Goal: Task Accomplishment & Management: Complete application form

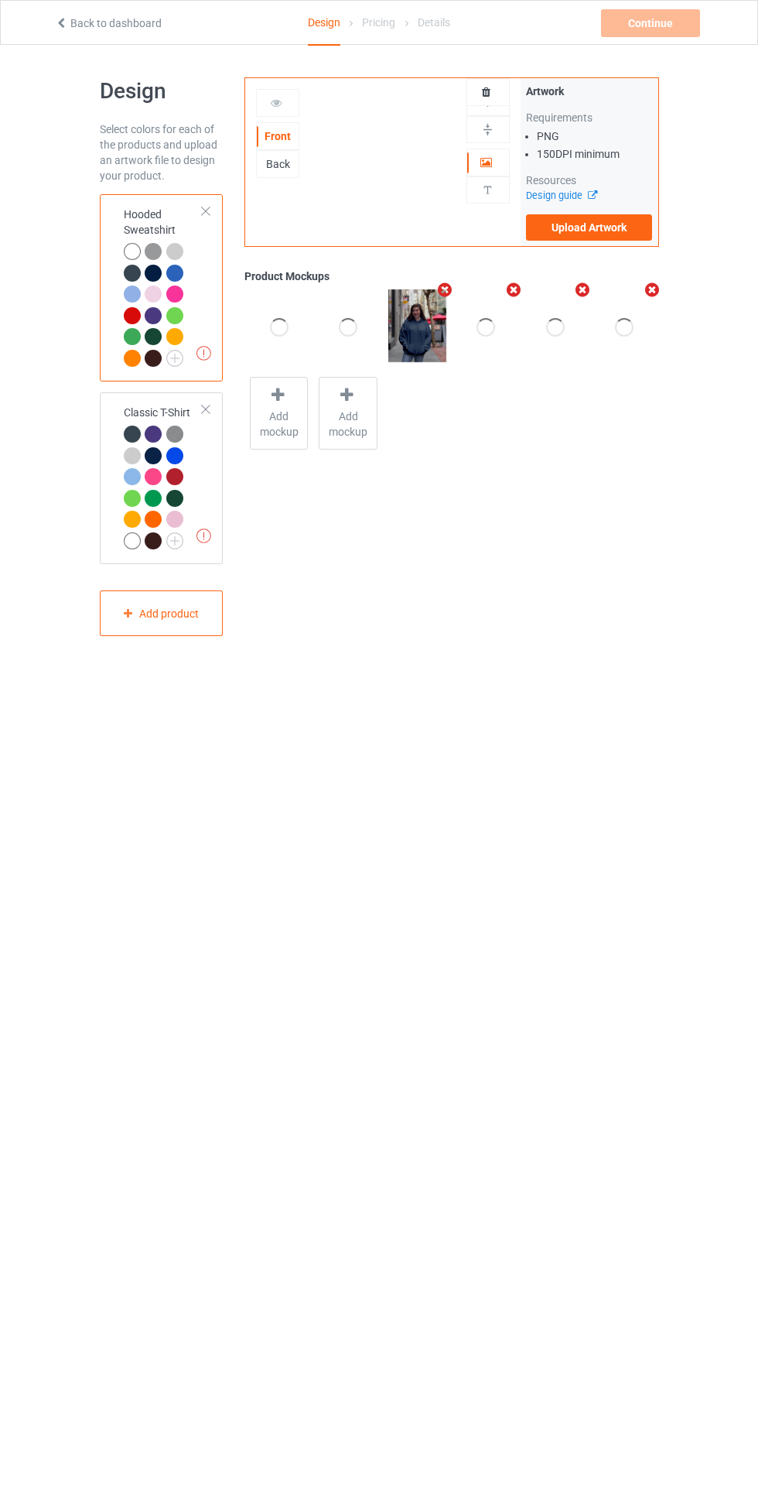
click at [648, 238] on label "Upload Artwork" at bounding box center [589, 227] width 127 height 26
click at [0, 0] on input "Upload Artwork" at bounding box center [0, 0] width 0 height 0
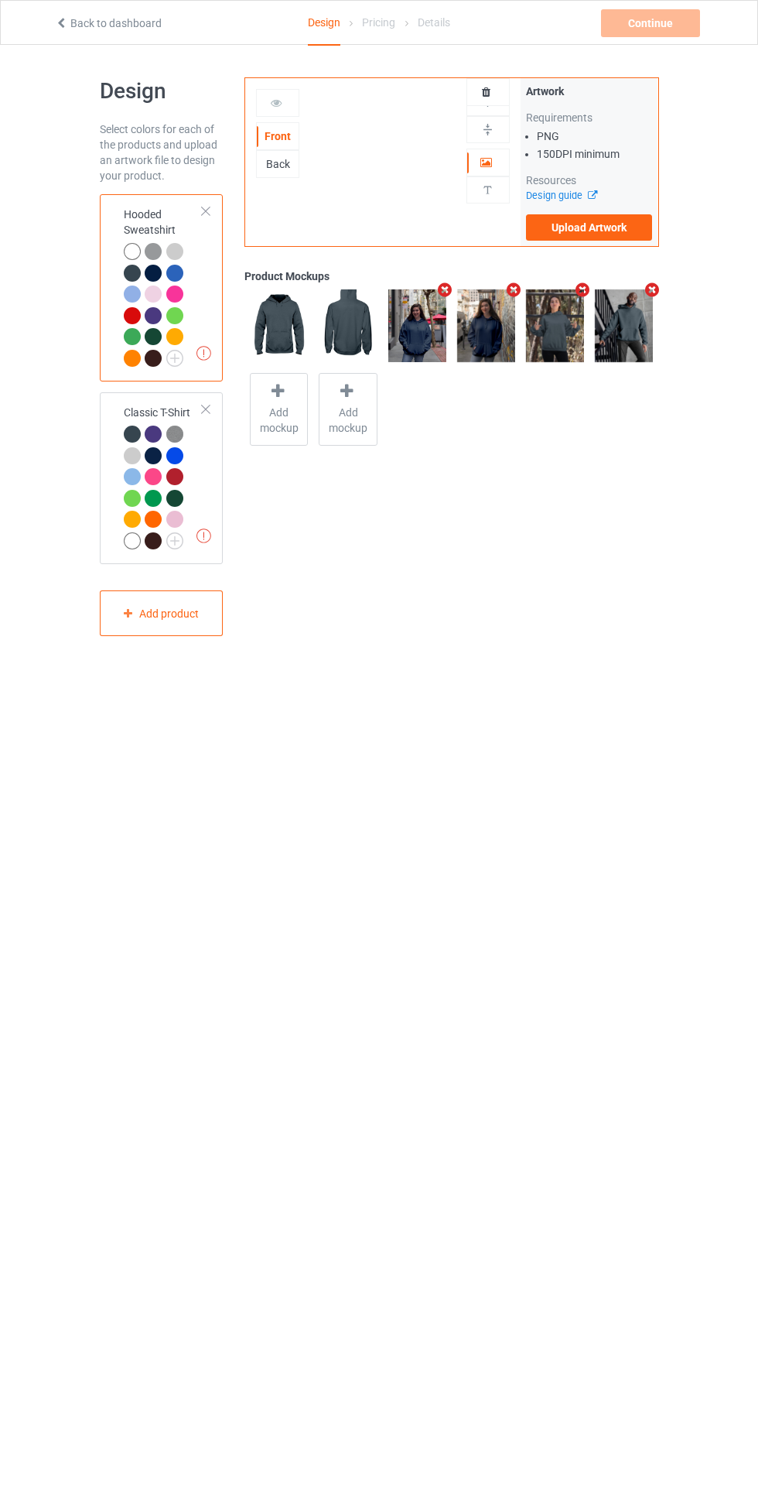
click at [618, 238] on label "Upload Artwork" at bounding box center [589, 227] width 127 height 26
click at [0, 0] on input "Upload Artwork" at bounding box center [0, 0] width 0 height 0
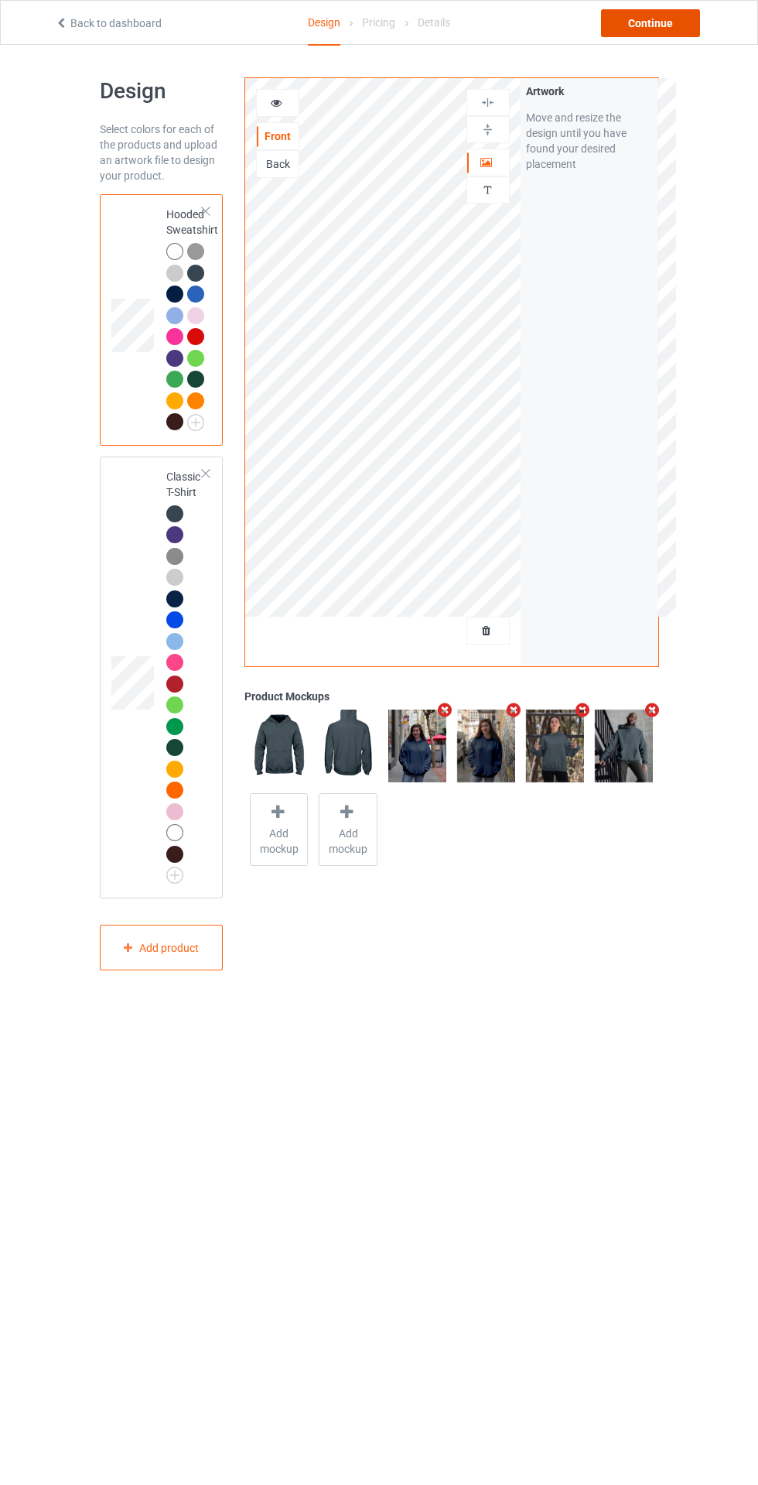
click at [671, 27] on div "Continue" at bounding box center [650, 23] width 99 height 28
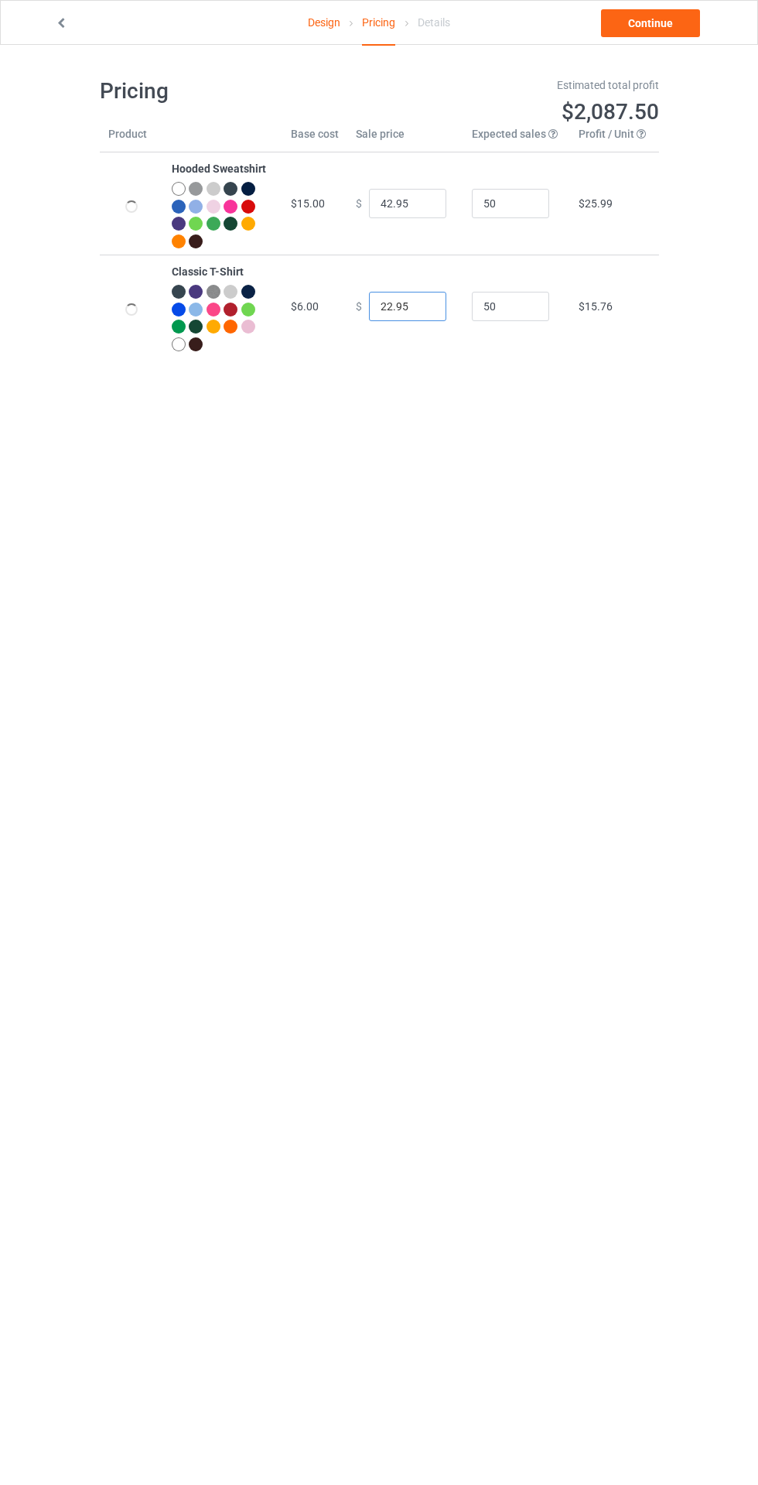
click at [381, 302] on input "22.95" at bounding box center [407, 306] width 77 height 29
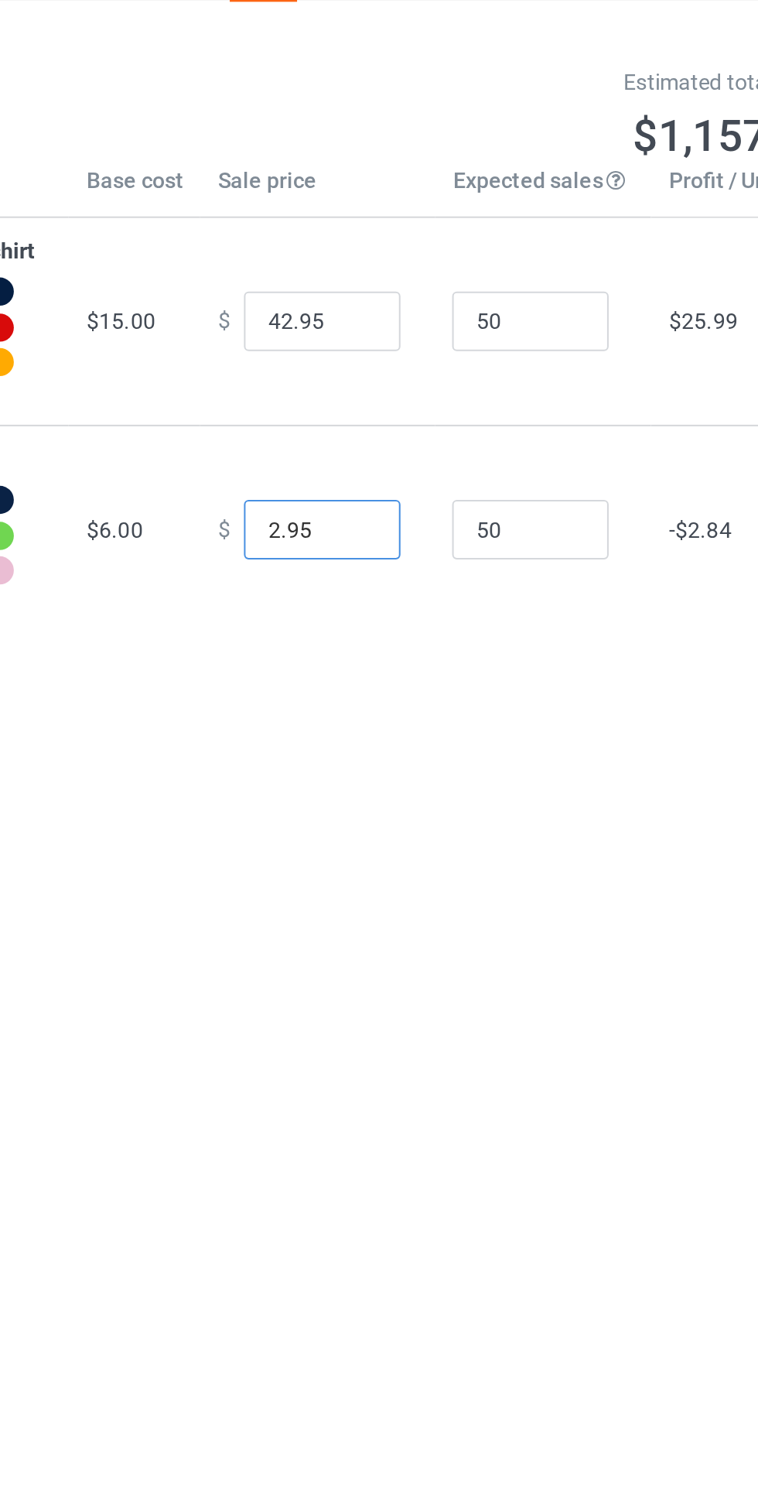
type input "25.95"
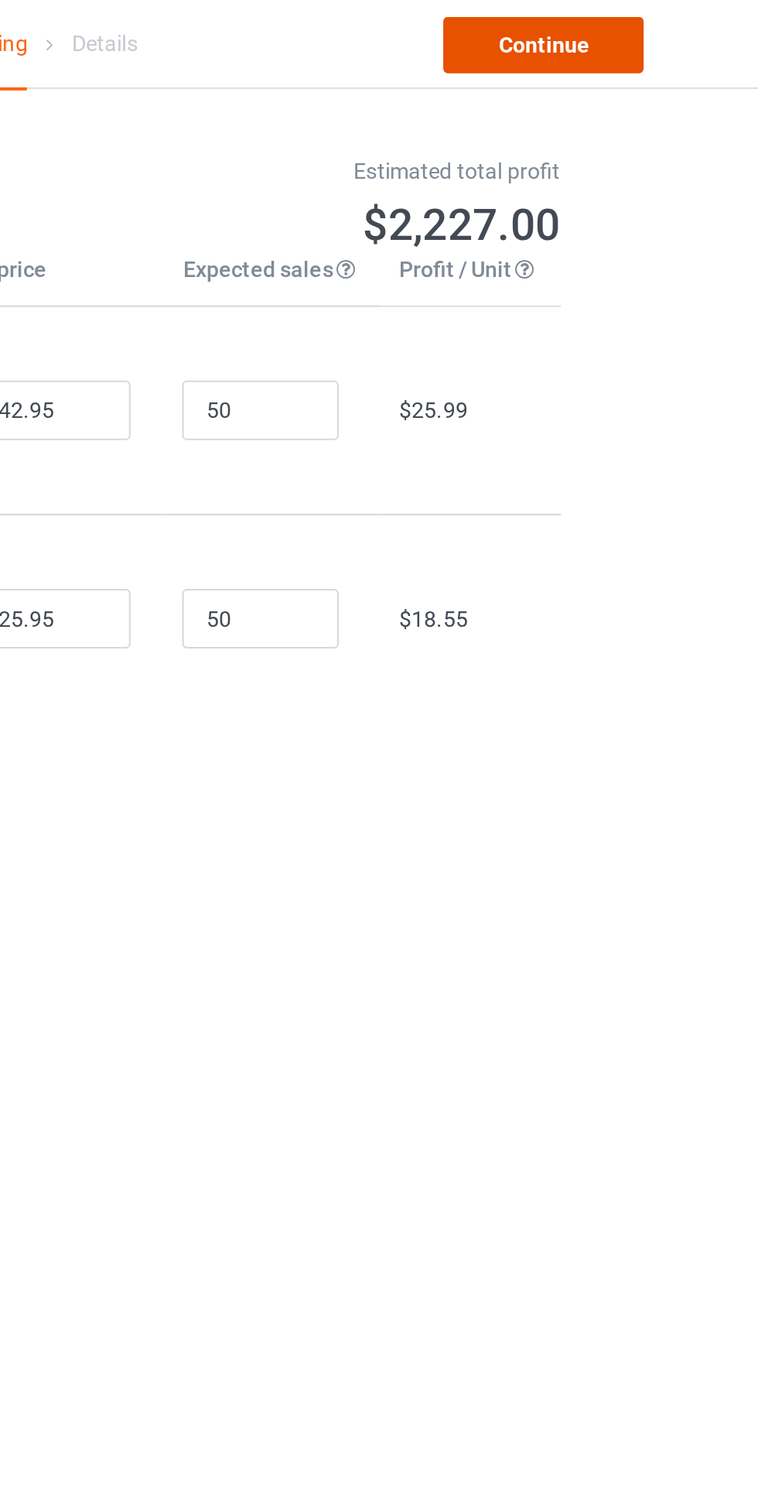
click at [643, 19] on link "Continue" at bounding box center [650, 23] width 99 height 28
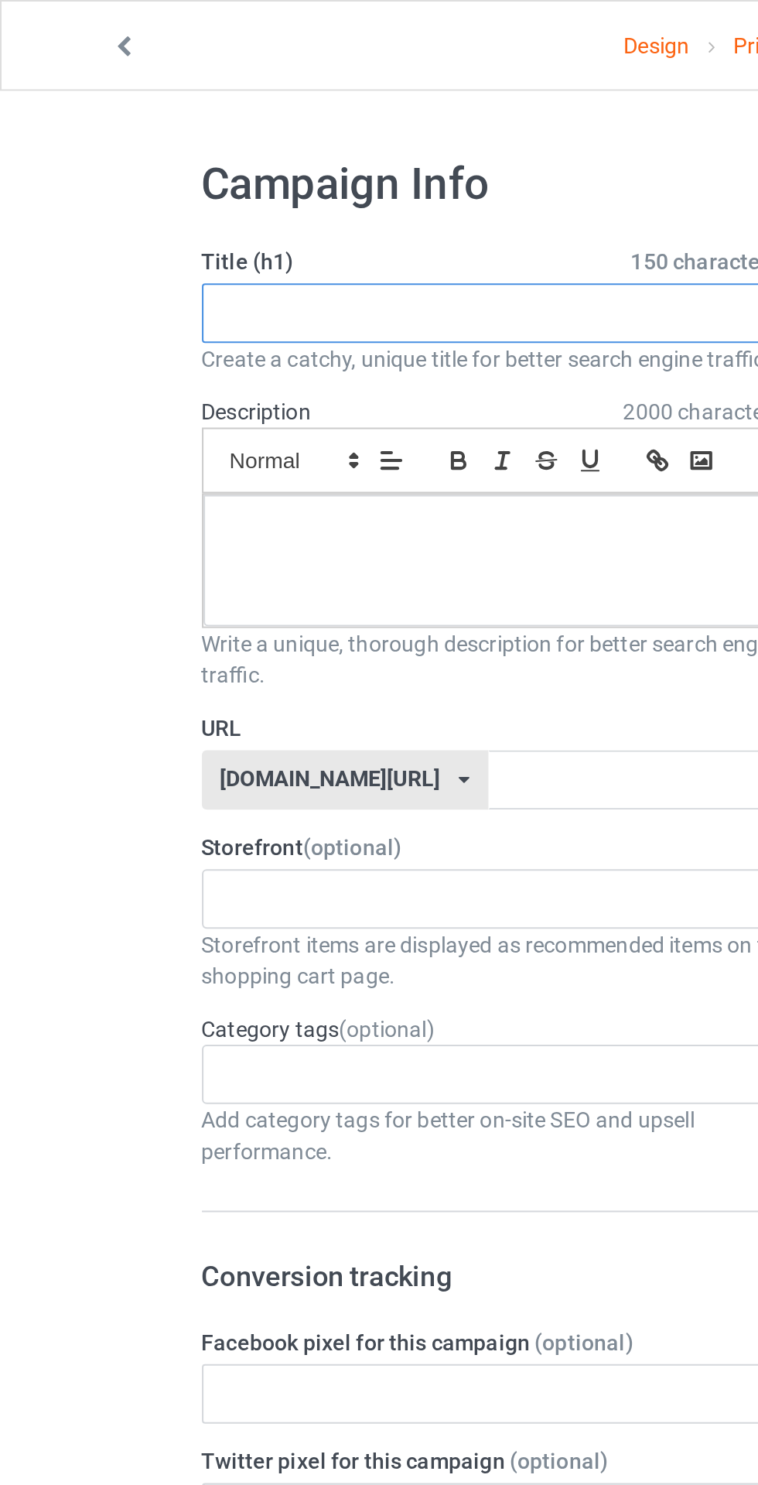
click at [210, 152] on input "text" at bounding box center [252, 154] width 305 height 29
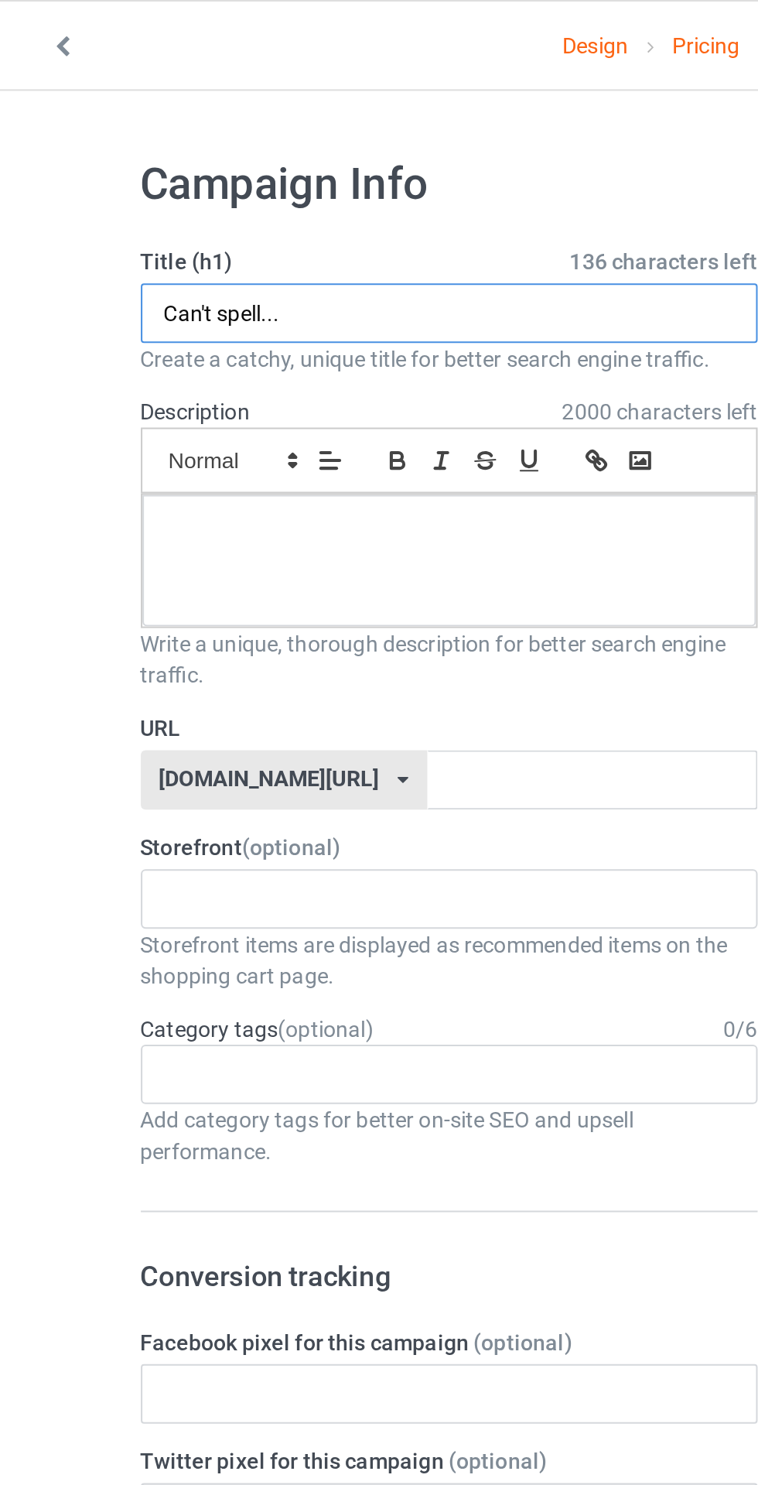
type input "Can't spell..."
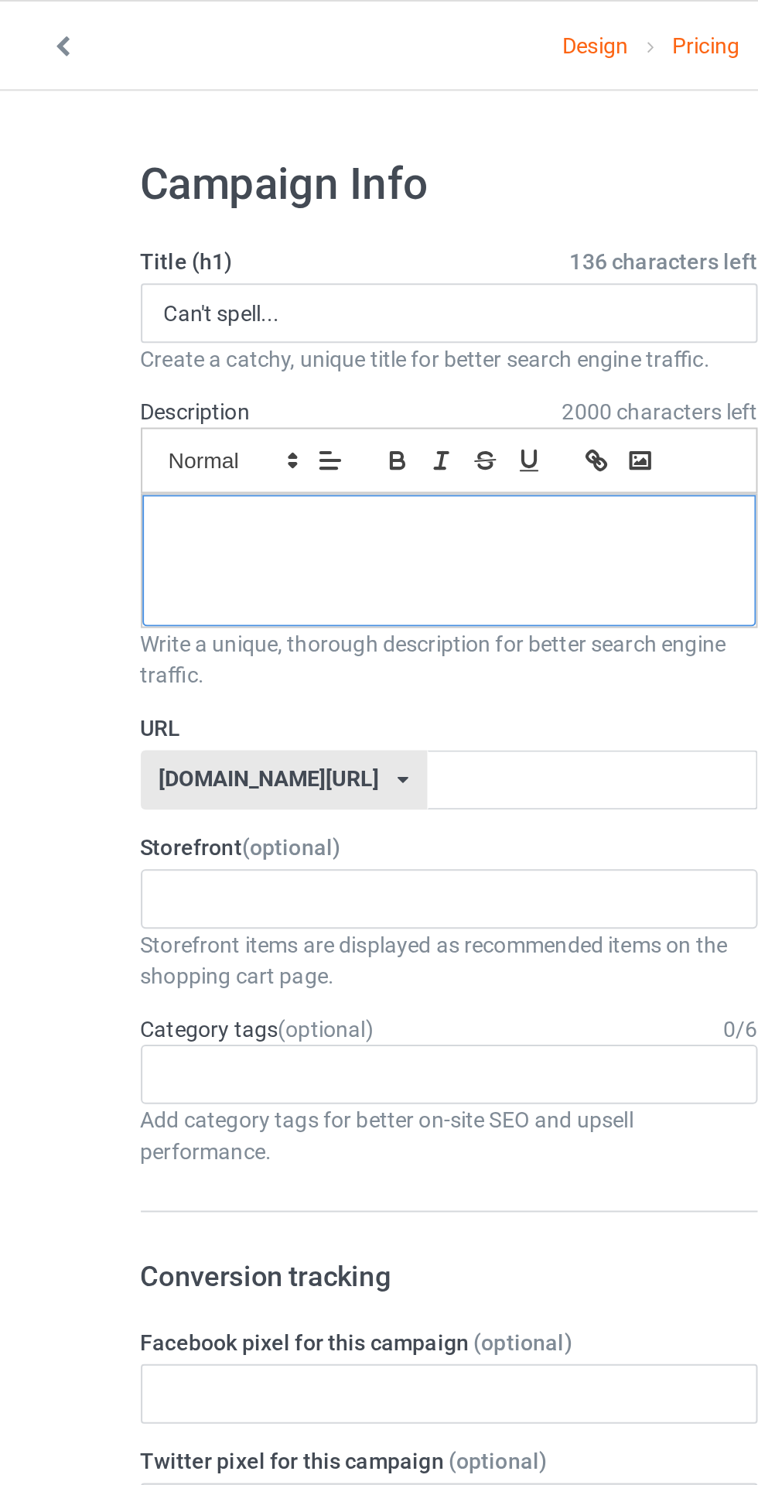
click at [289, 277] on div at bounding box center [252, 276] width 303 height 65
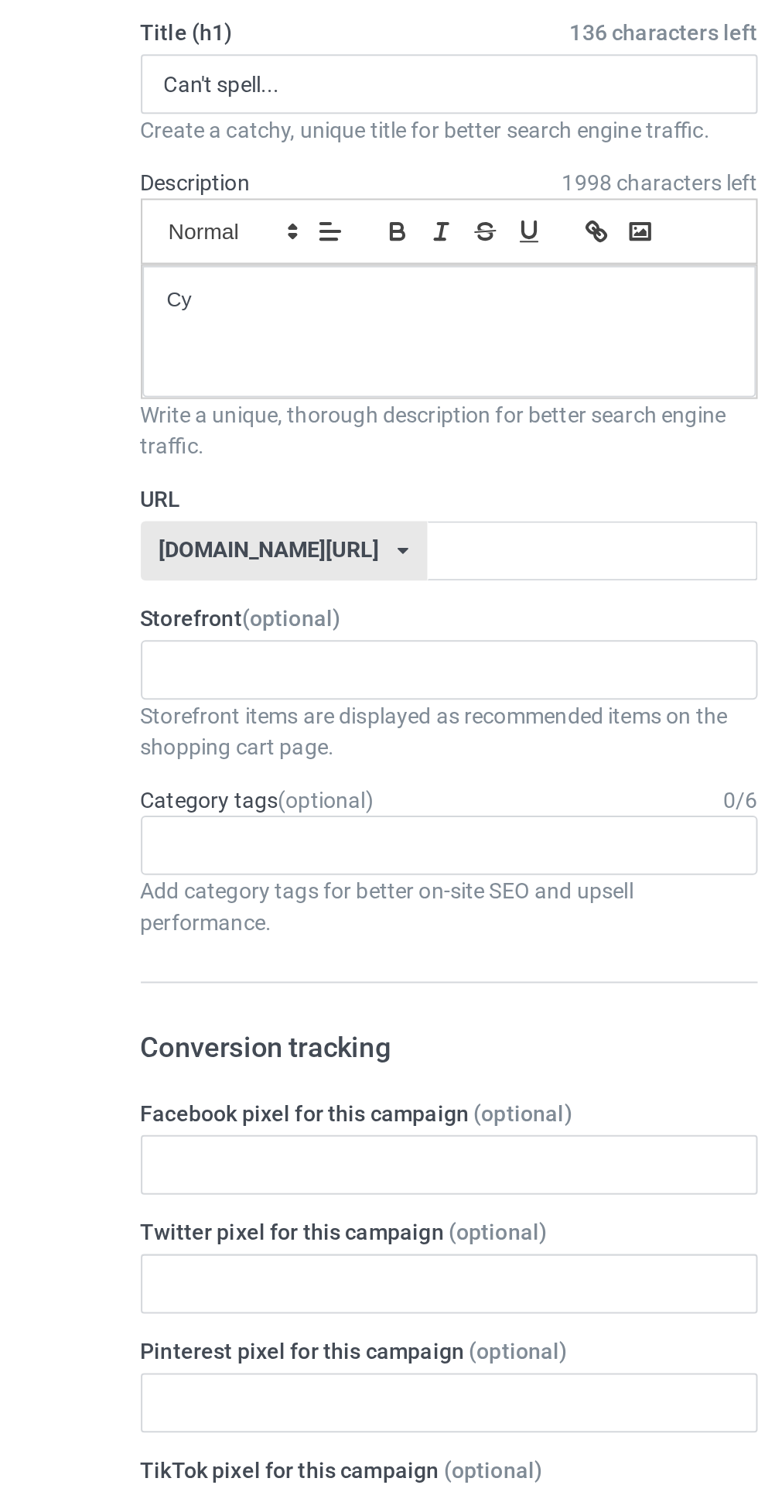
click at [231, 440] on div "BoubouBrave THE best shirt ever 65fdca709c68e1002e377c78 654901ae34d55e0036a02c…" at bounding box center [252, 443] width 305 height 29
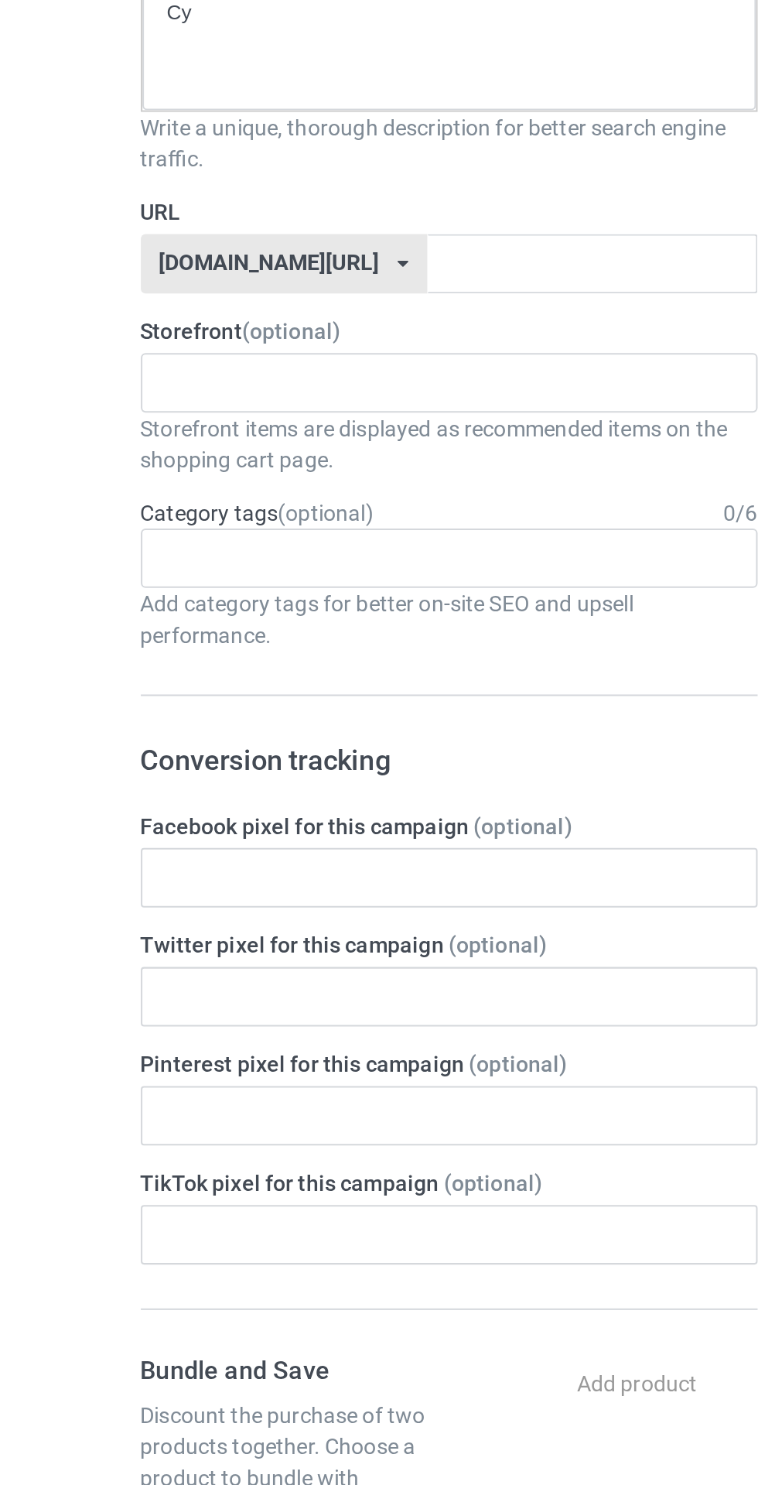
click at [230, 444] on div "BoubouBrave THE best shirt ever 65fdca709c68e1002e377c78 654901ae34d55e0036a02c…" at bounding box center [252, 443] width 305 height 29
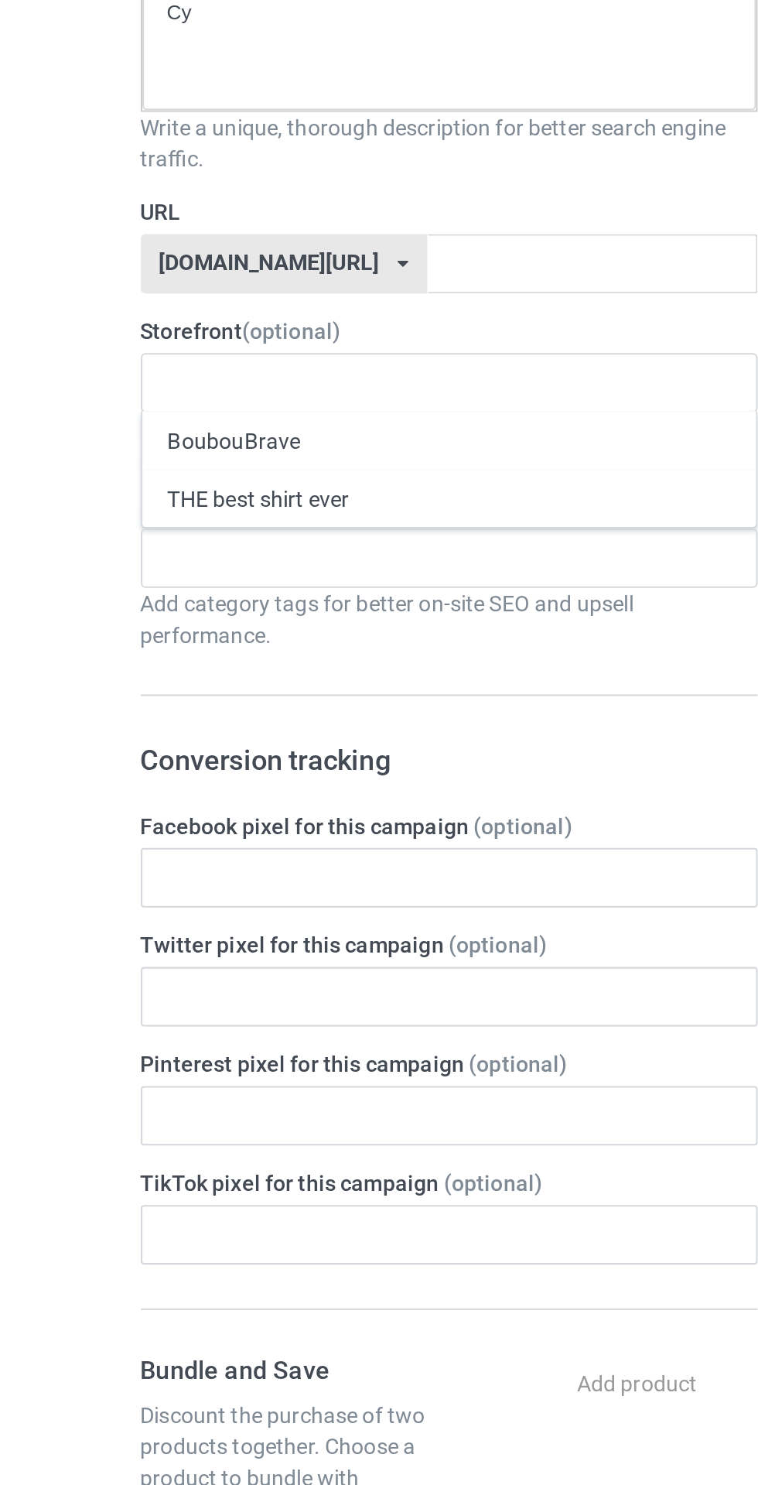
click at [211, 508] on div "THE best shirt ever" at bounding box center [252, 501] width 303 height 29
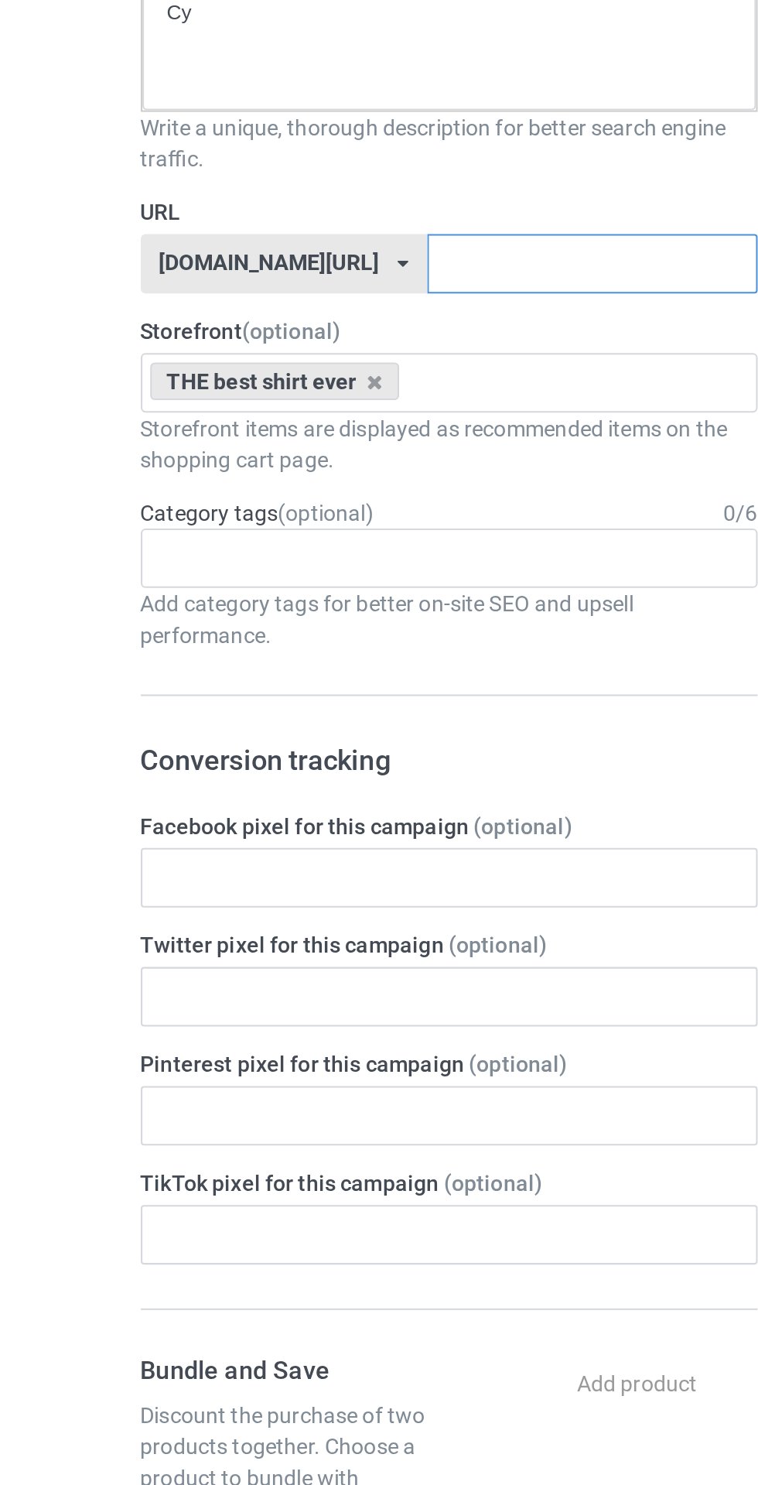
click at [268, 378] on input "text" at bounding box center [322, 385] width 163 height 29
type input "Txtch"
type input "chchfjft"
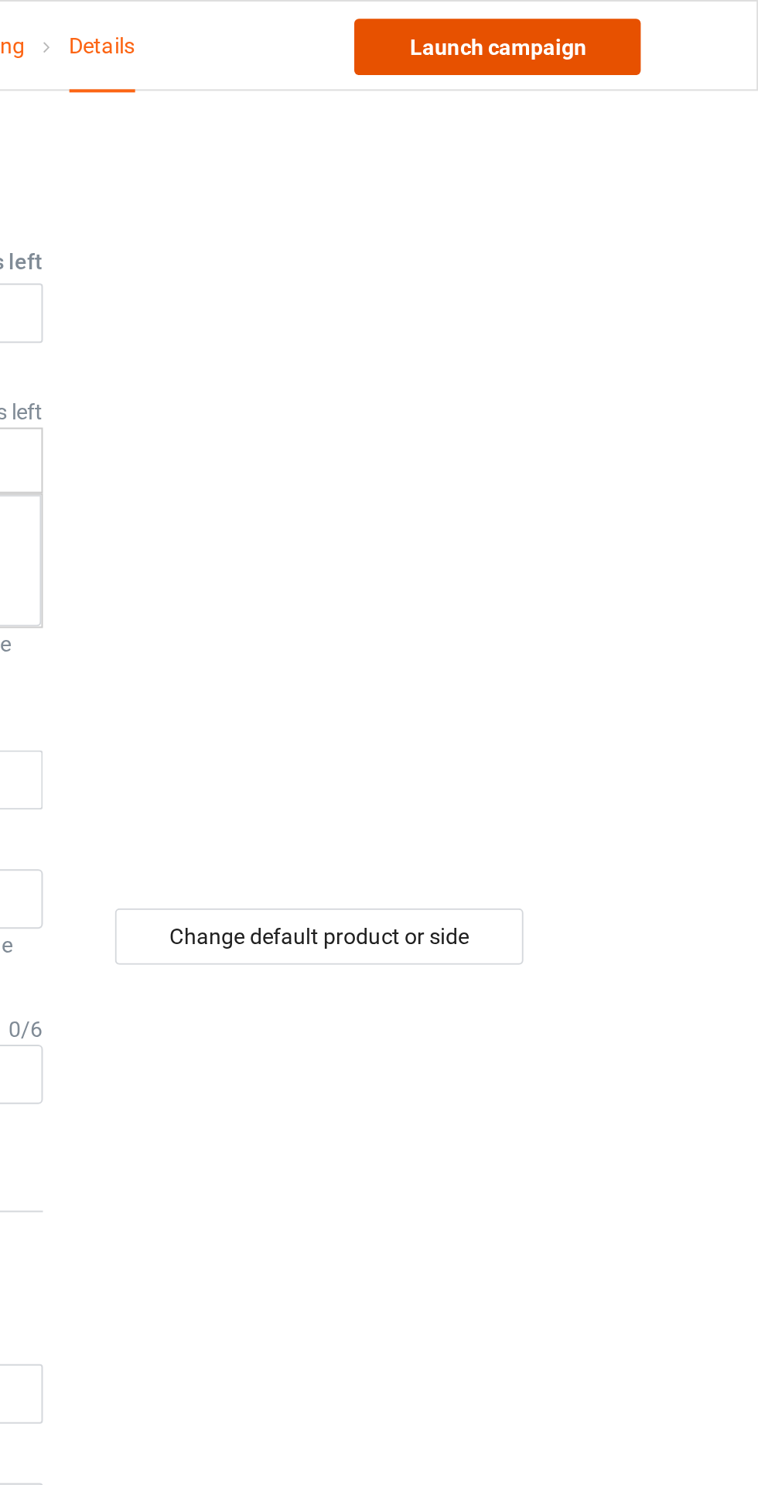
click at [659, 30] on link "Launch campaign" at bounding box center [630, 23] width 142 height 28
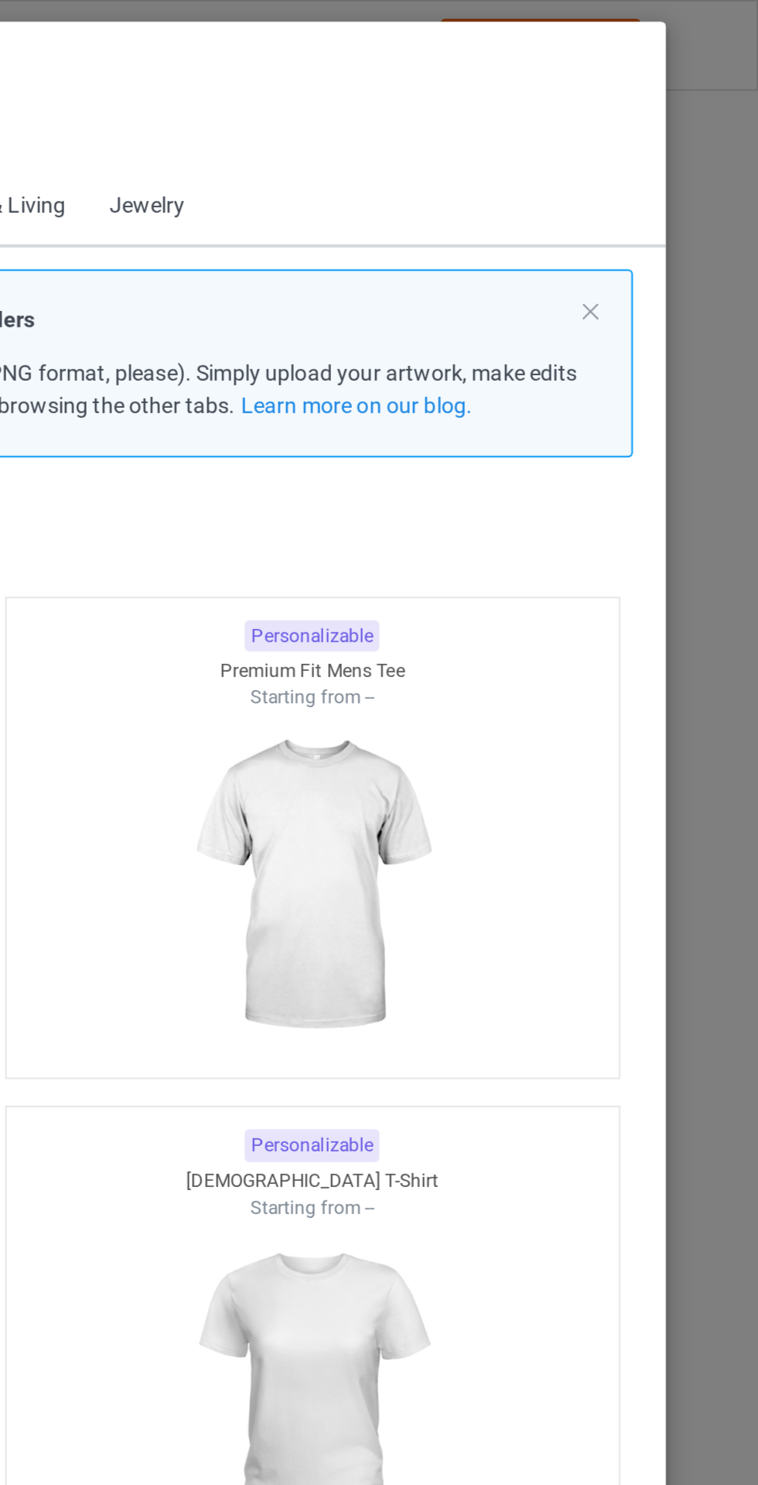
scroll to position [20, 0]
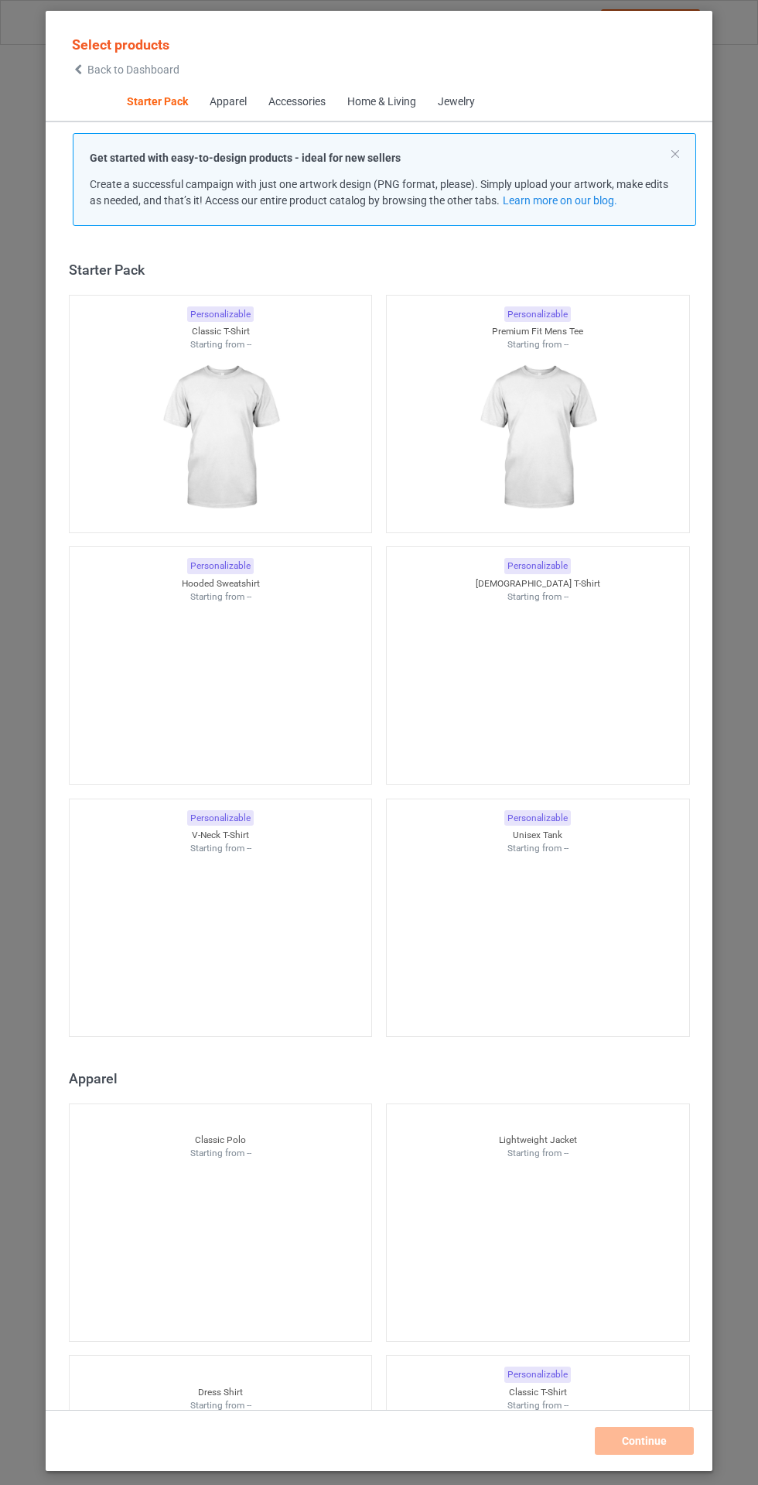
scroll to position [20, 0]
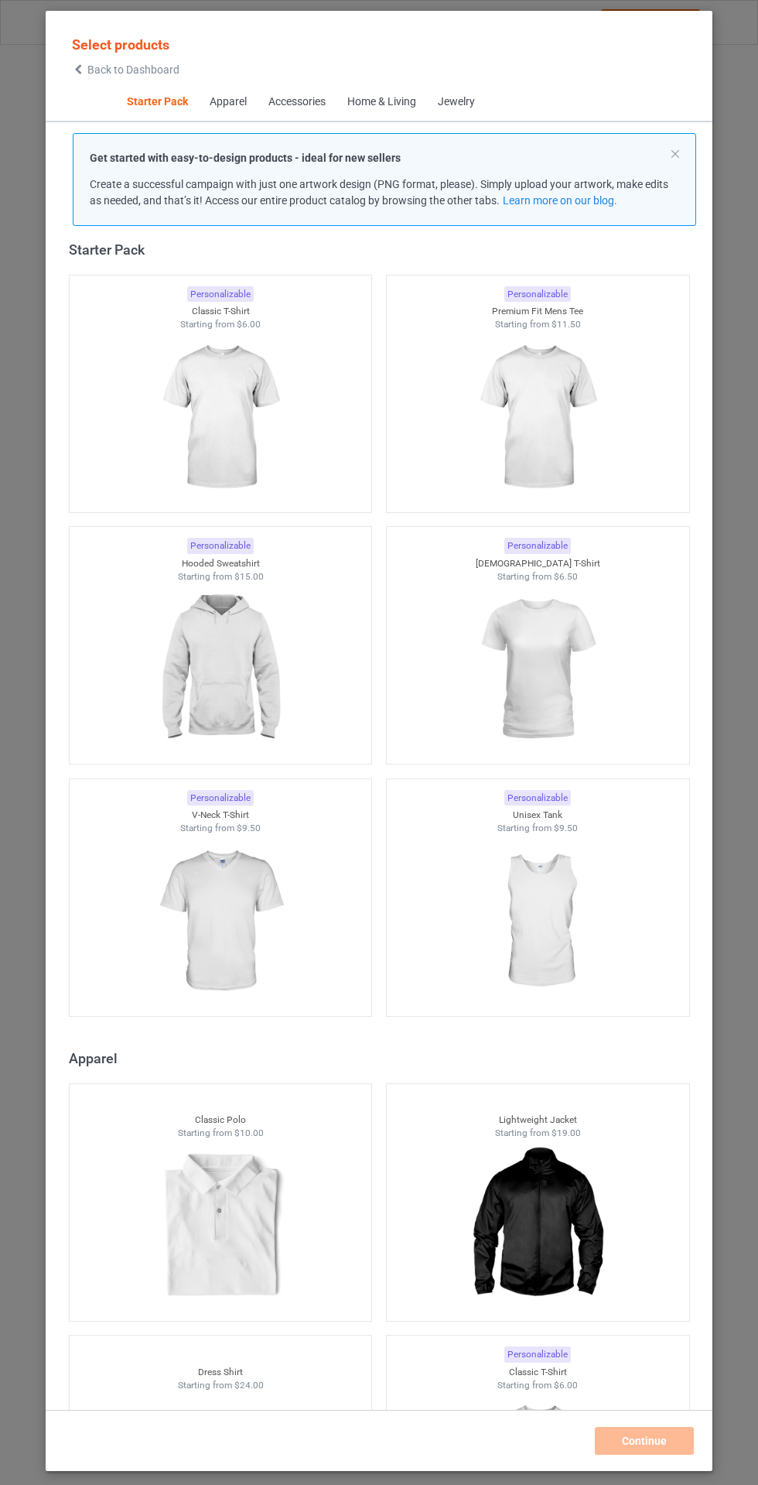
click at [240, 649] on img at bounding box center [220, 669] width 138 height 173
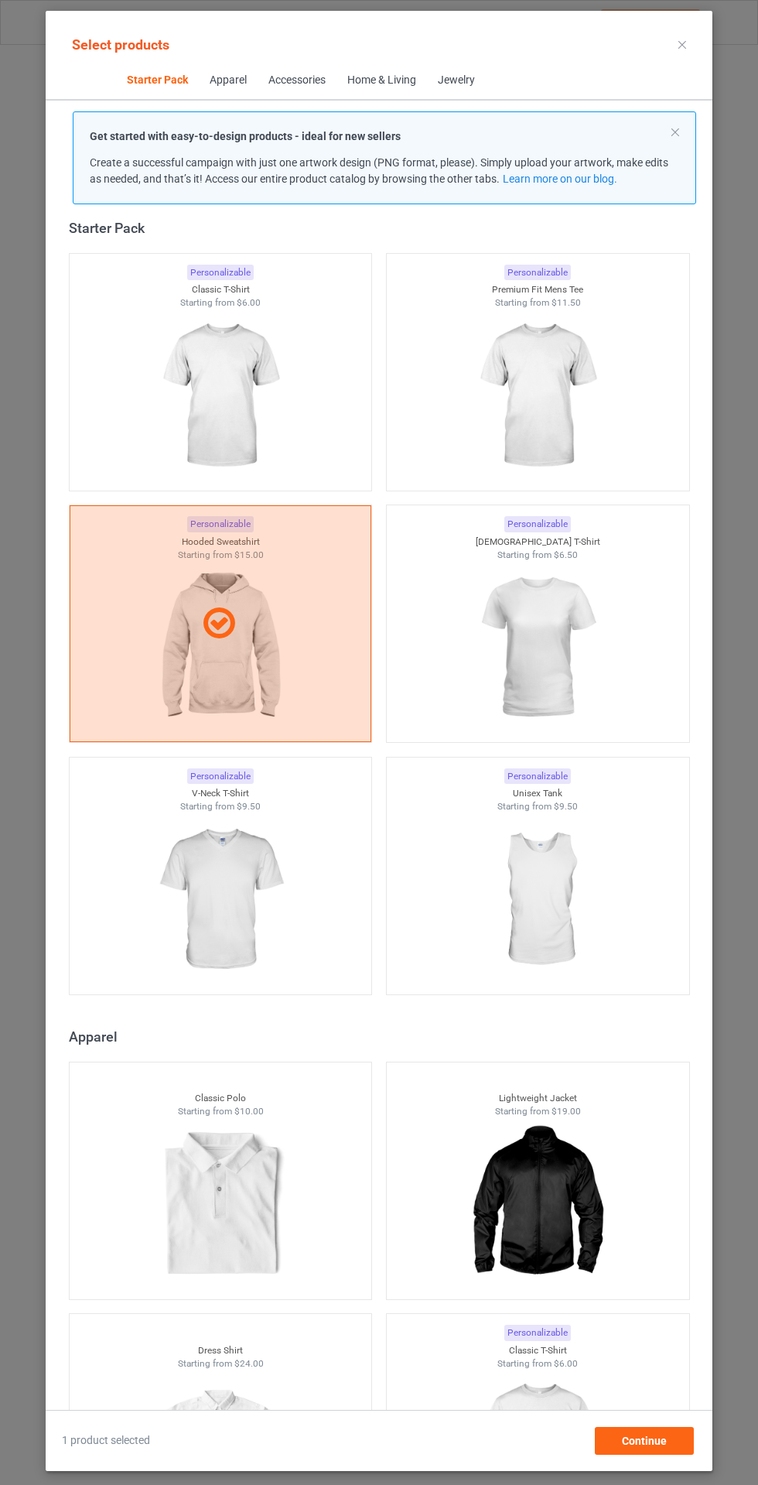
click at [244, 404] on img at bounding box center [220, 395] width 138 height 173
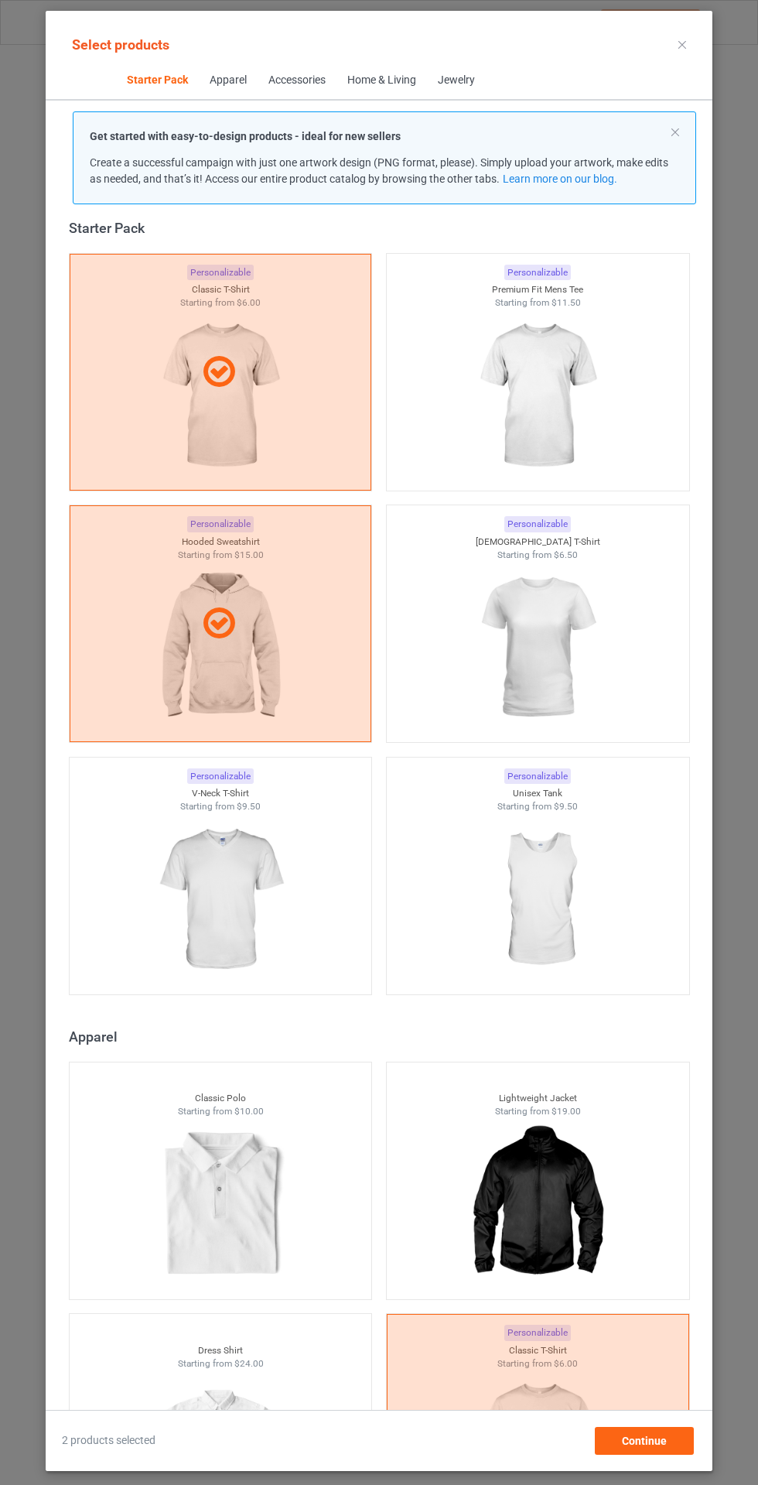
click at [552, 345] on img at bounding box center [537, 395] width 138 height 173
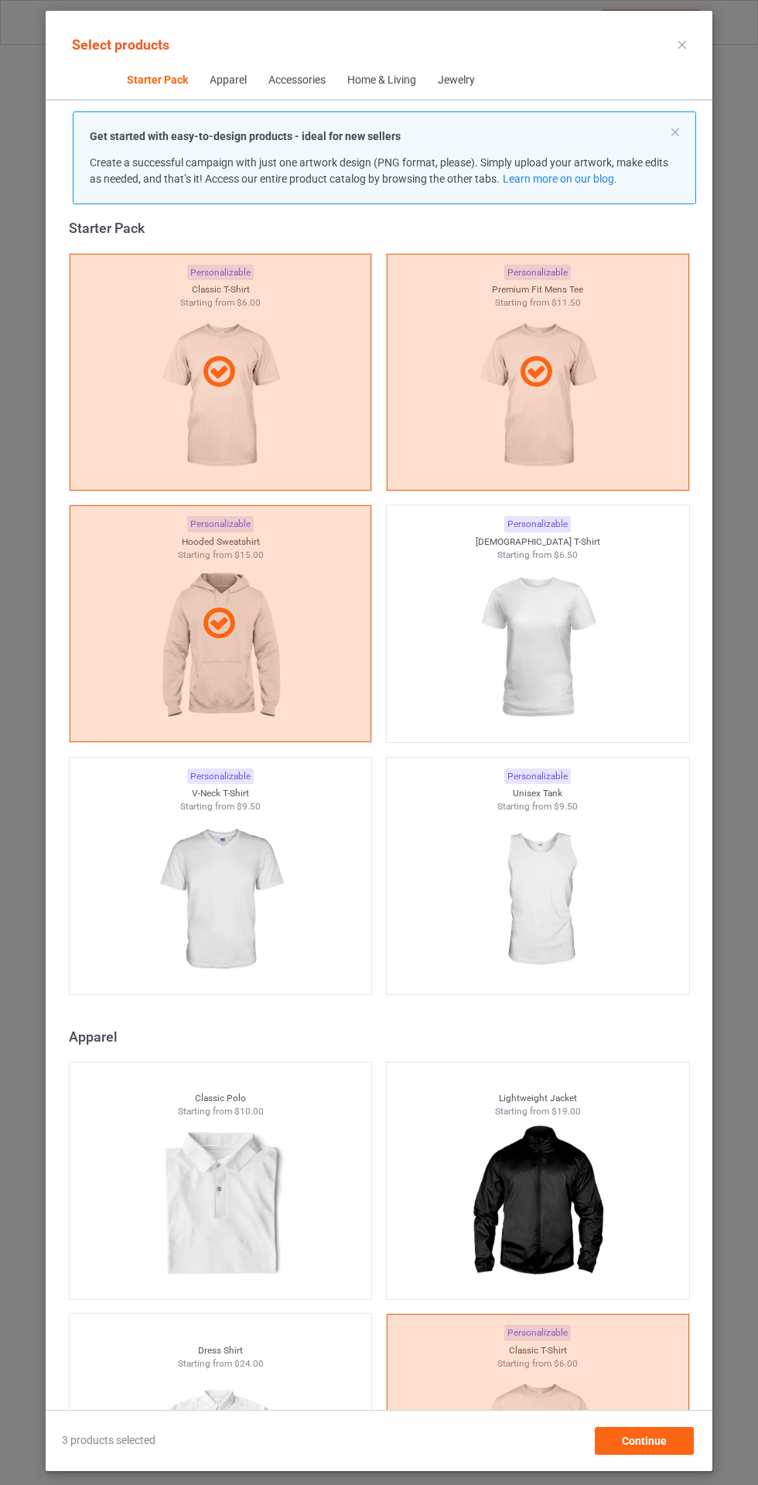
scroll to position [109, 0]
click at [646, 1444] on span "Continue" at bounding box center [644, 1441] width 45 height 12
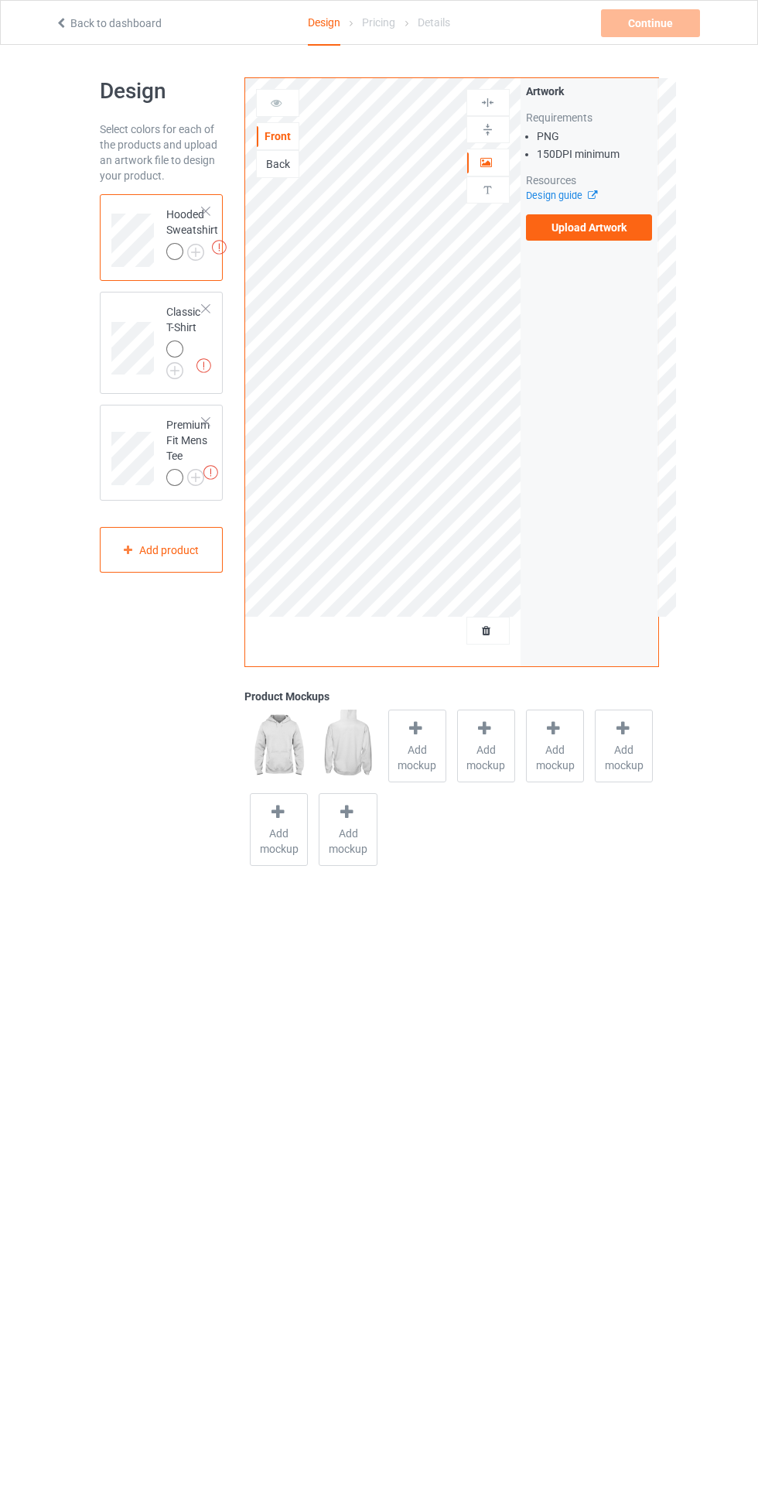
click at [0, 0] on img at bounding box center [0, 0] width 0 height 0
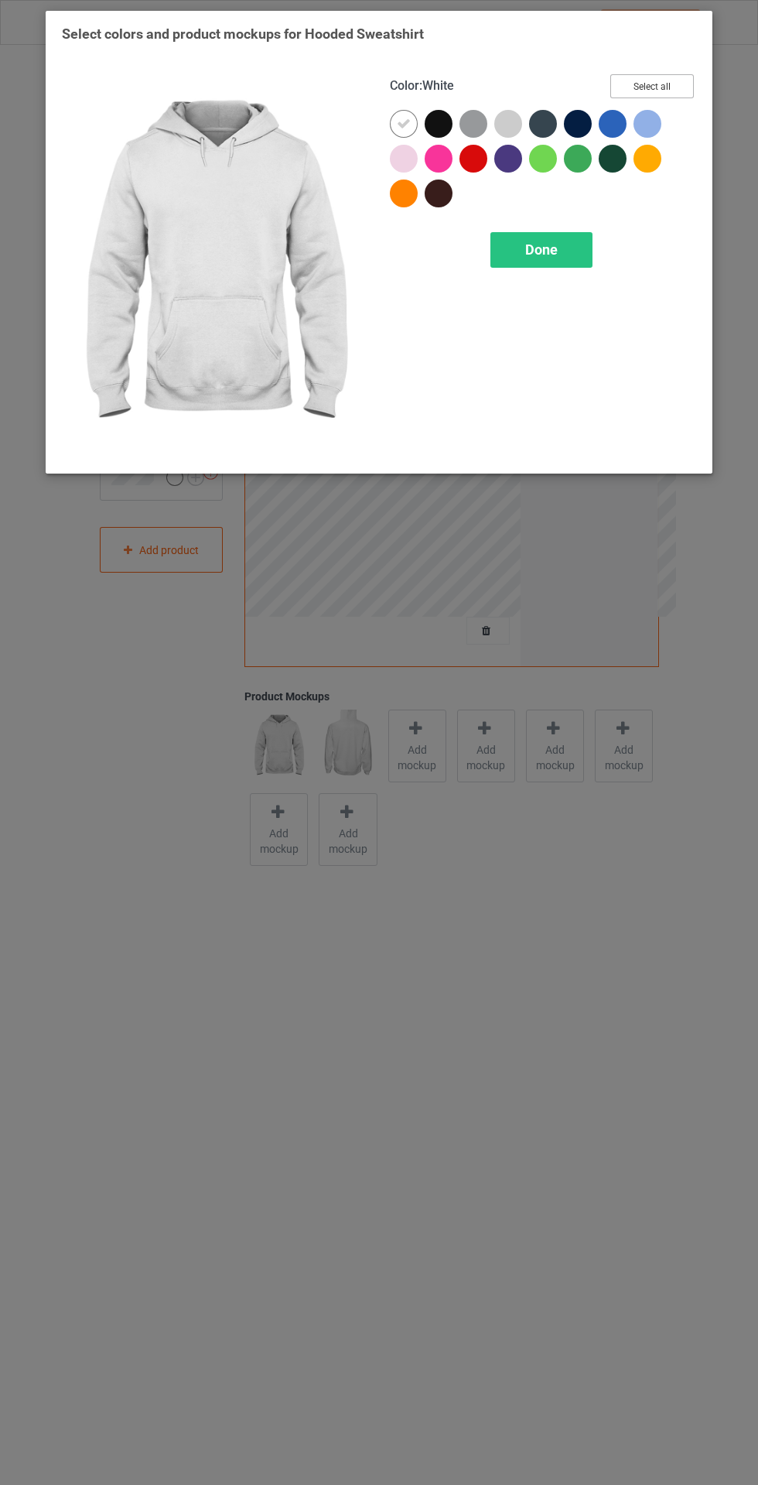
click at [669, 83] on button "Select all" at bounding box center [652, 86] width 84 height 24
click at [403, 123] on icon at bounding box center [404, 124] width 14 height 14
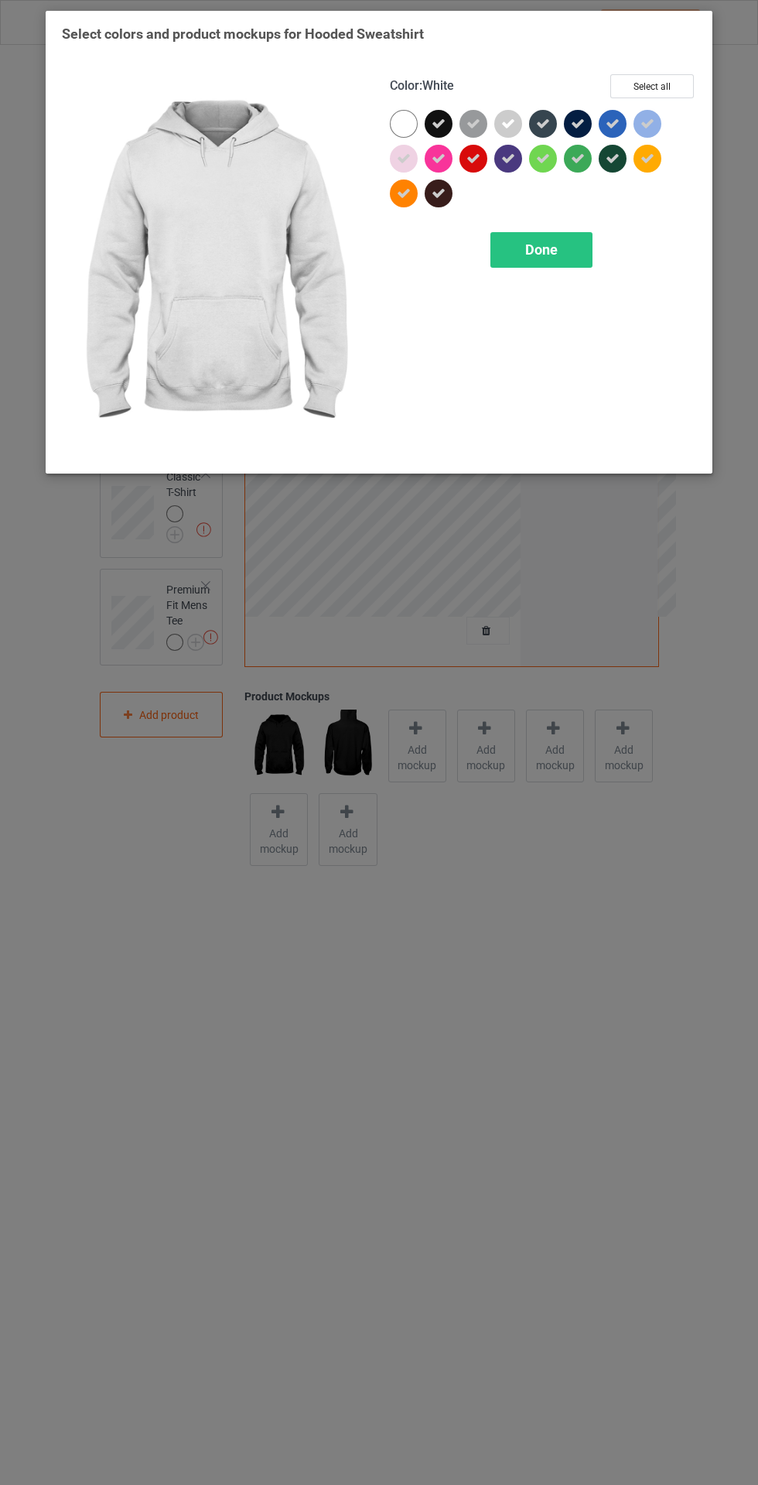
click at [563, 247] on div "Done" at bounding box center [542, 250] width 102 height 36
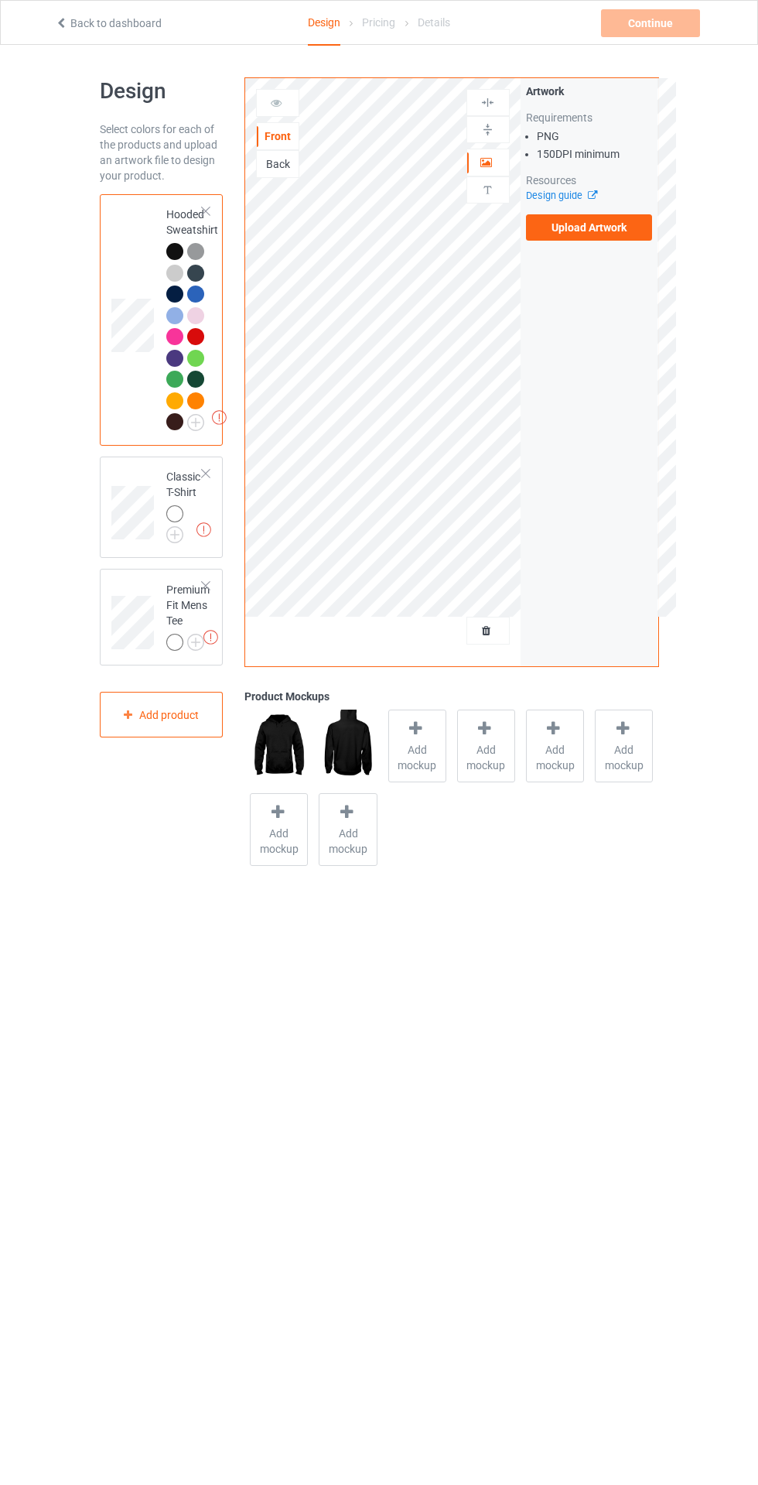
click at [0, 0] on img at bounding box center [0, 0] width 0 height 0
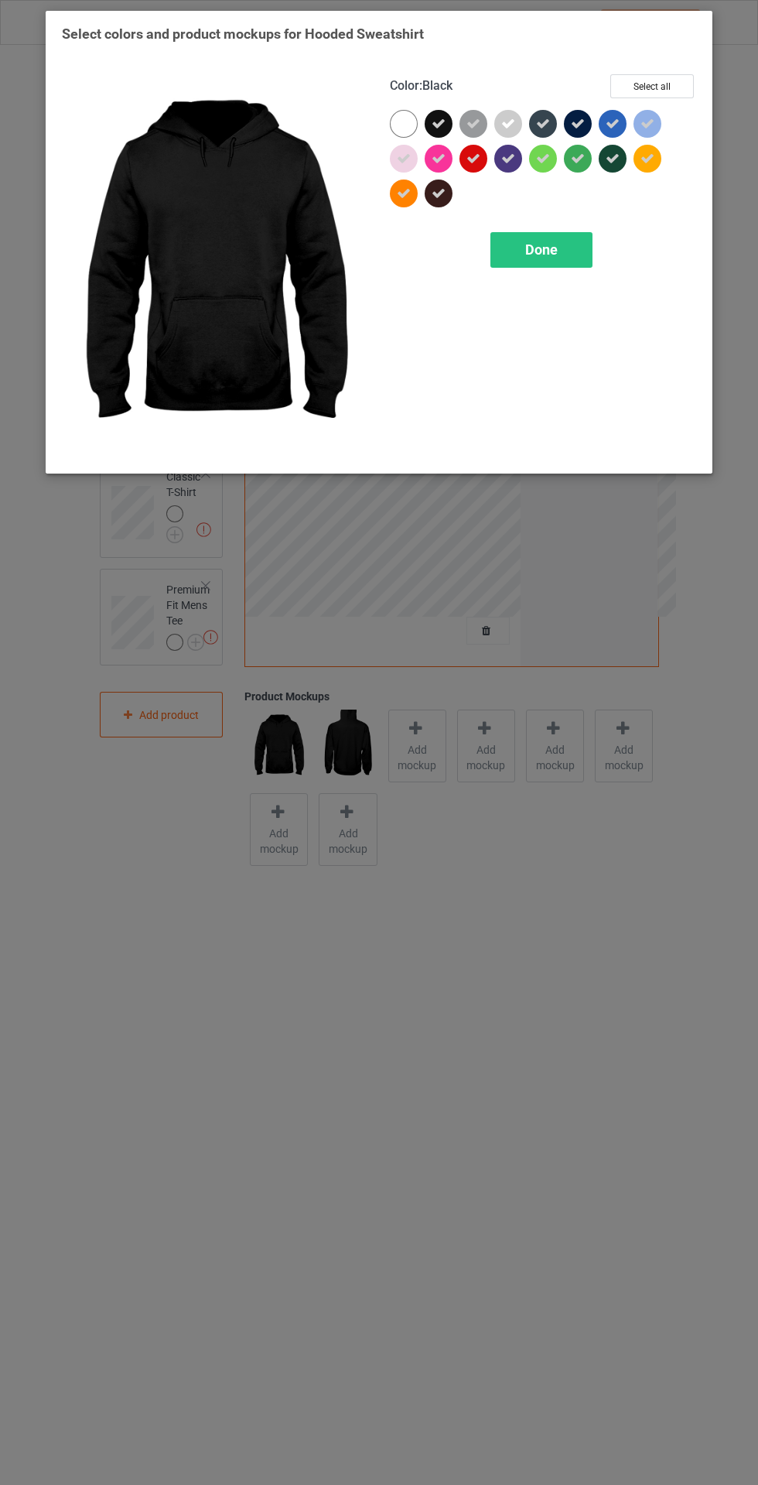
click at [407, 110] on div at bounding box center [407, 127] width 35 height 35
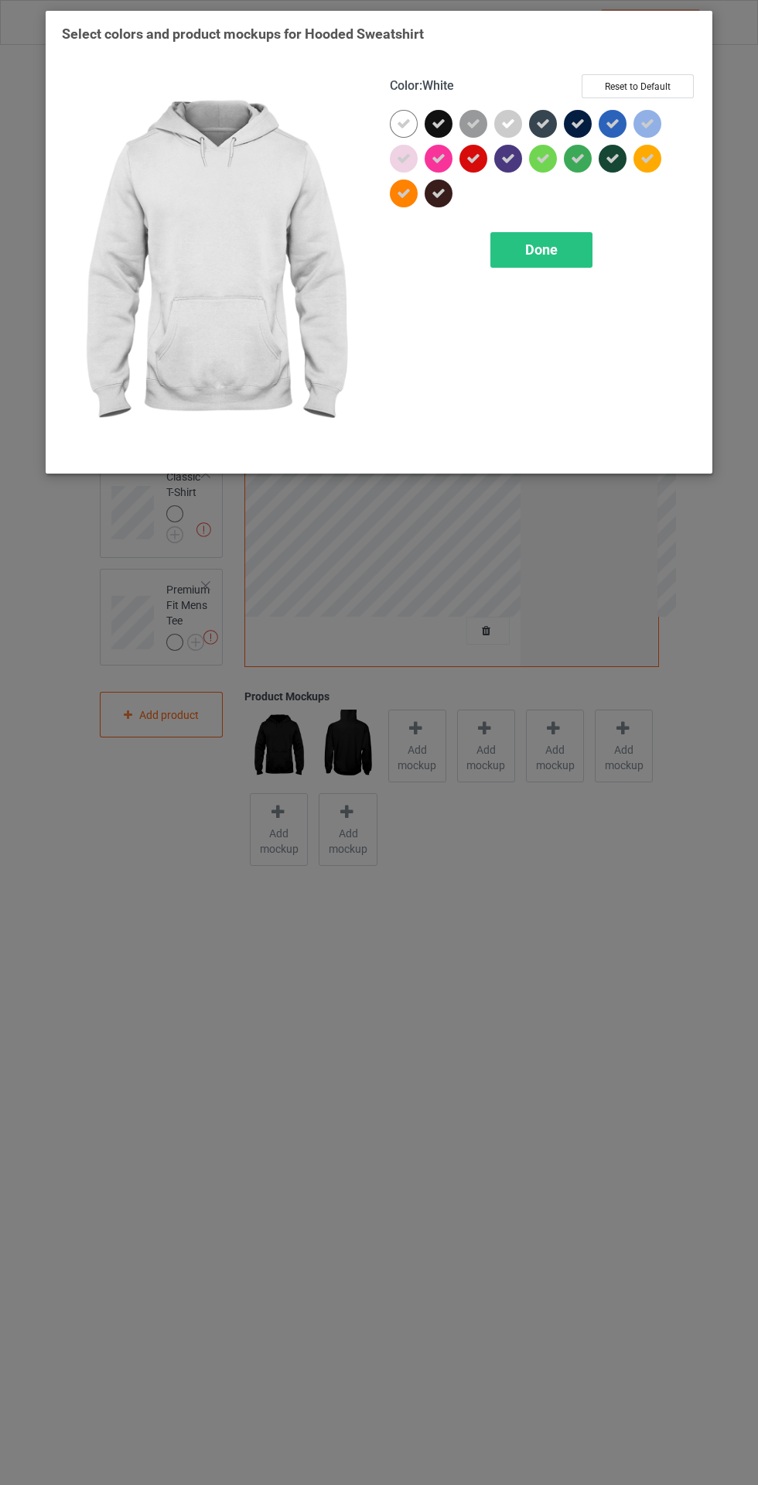
click at [577, 258] on div "Done" at bounding box center [542, 250] width 102 height 36
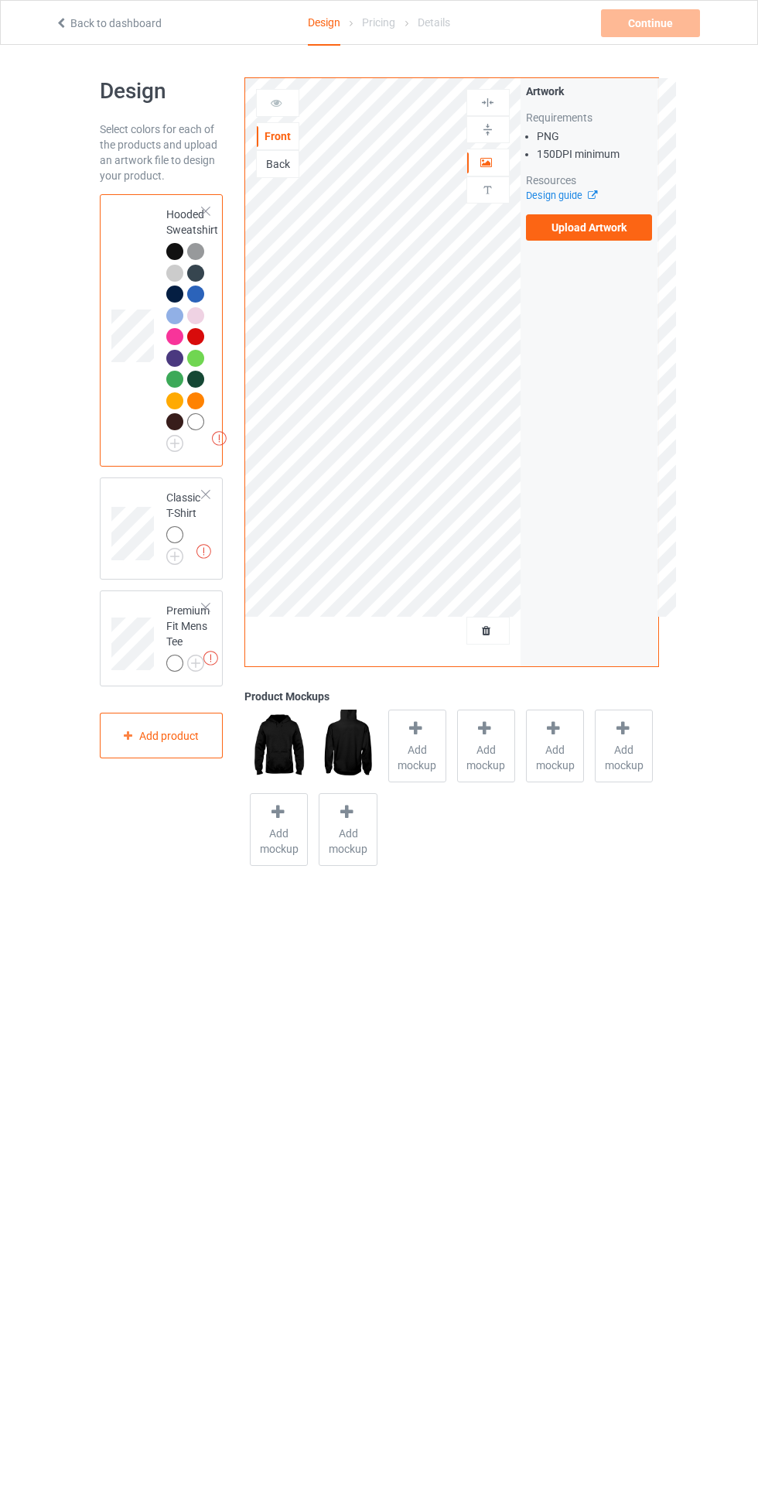
click at [418, 749] on span "Add mockup" at bounding box center [417, 757] width 56 height 31
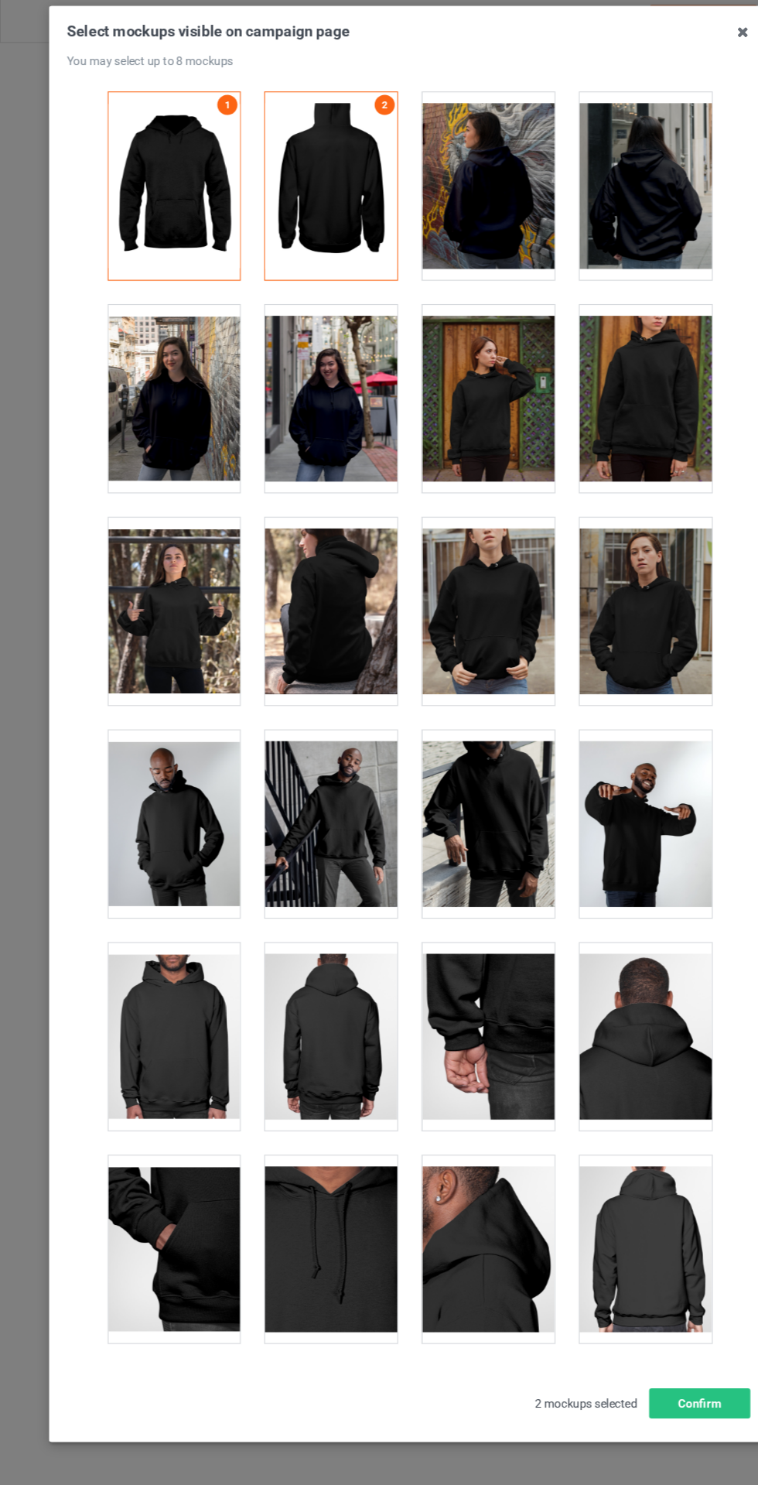
click at [320, 411] on div at bounding box center [306, 373] width 122 height 173
click at [197, 395] on div at bounding box center [161, 373] width 122 height 173
click at [476, 355] on div at bounding box center [452, 373] width 122 height 173
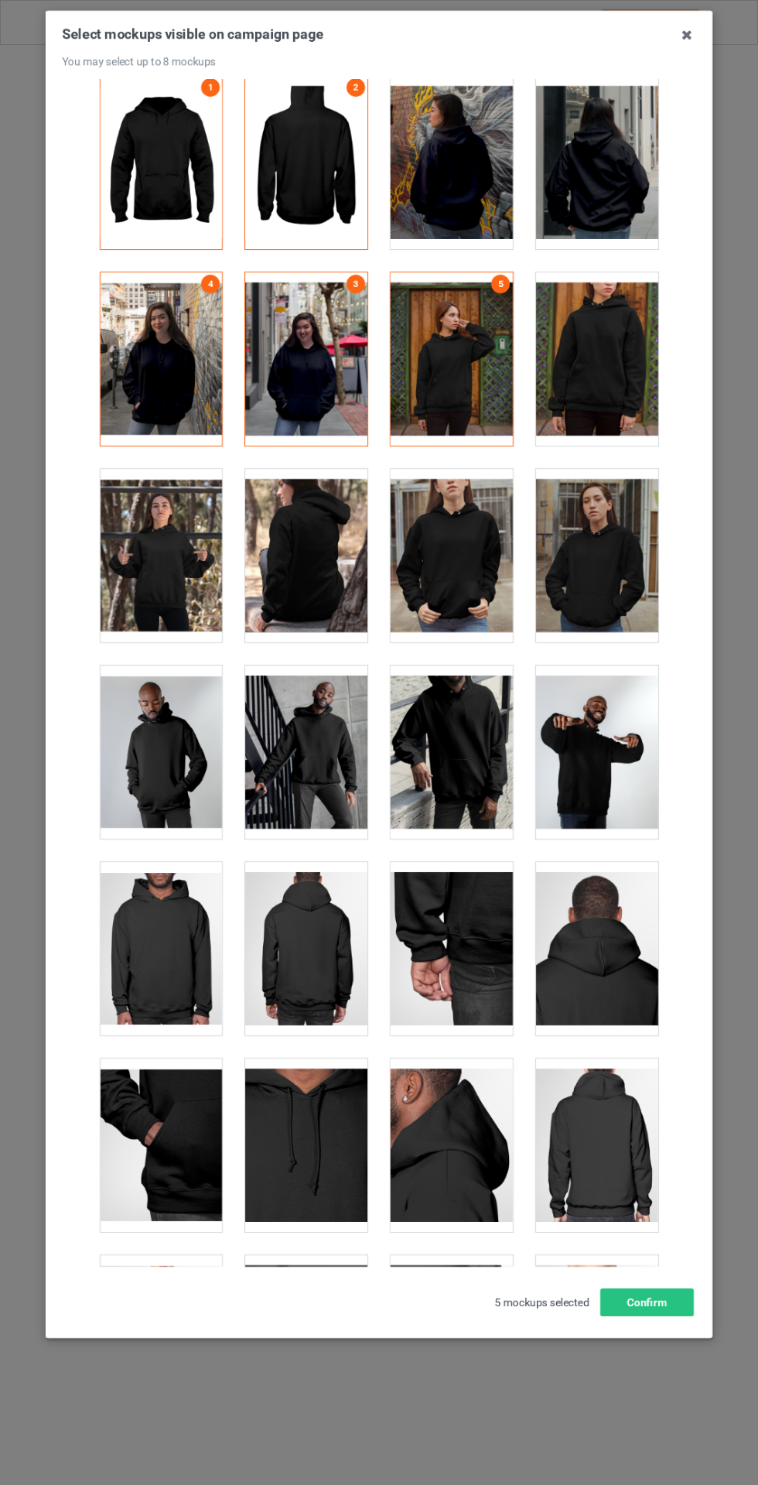
scroll to position [44, 0]
click at [647, 1316] on button "Confirm" at bounding box center [647, 1302] width 94 height 28
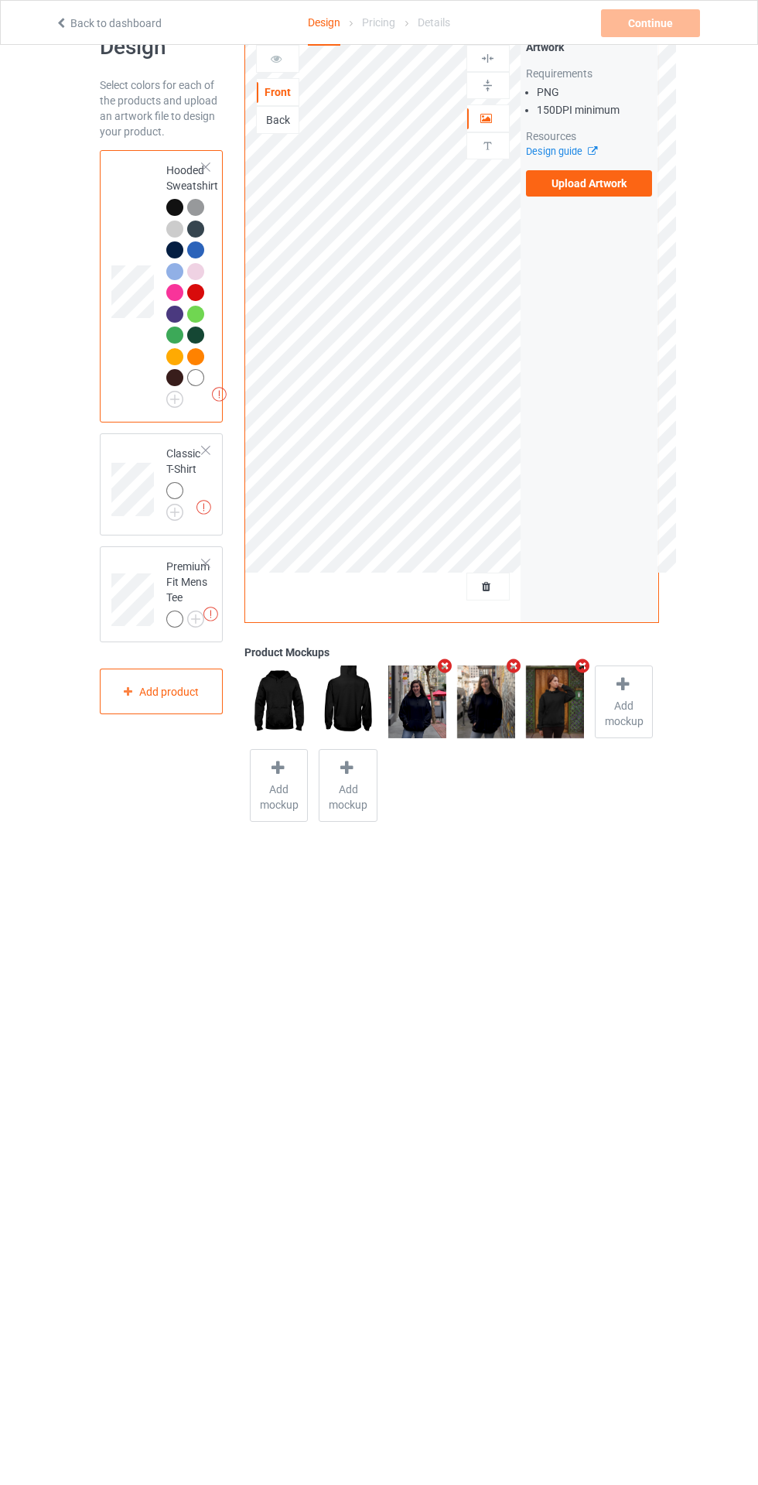
click at [0, 0] on img at bounding box center [0, 0] width 0 height 0
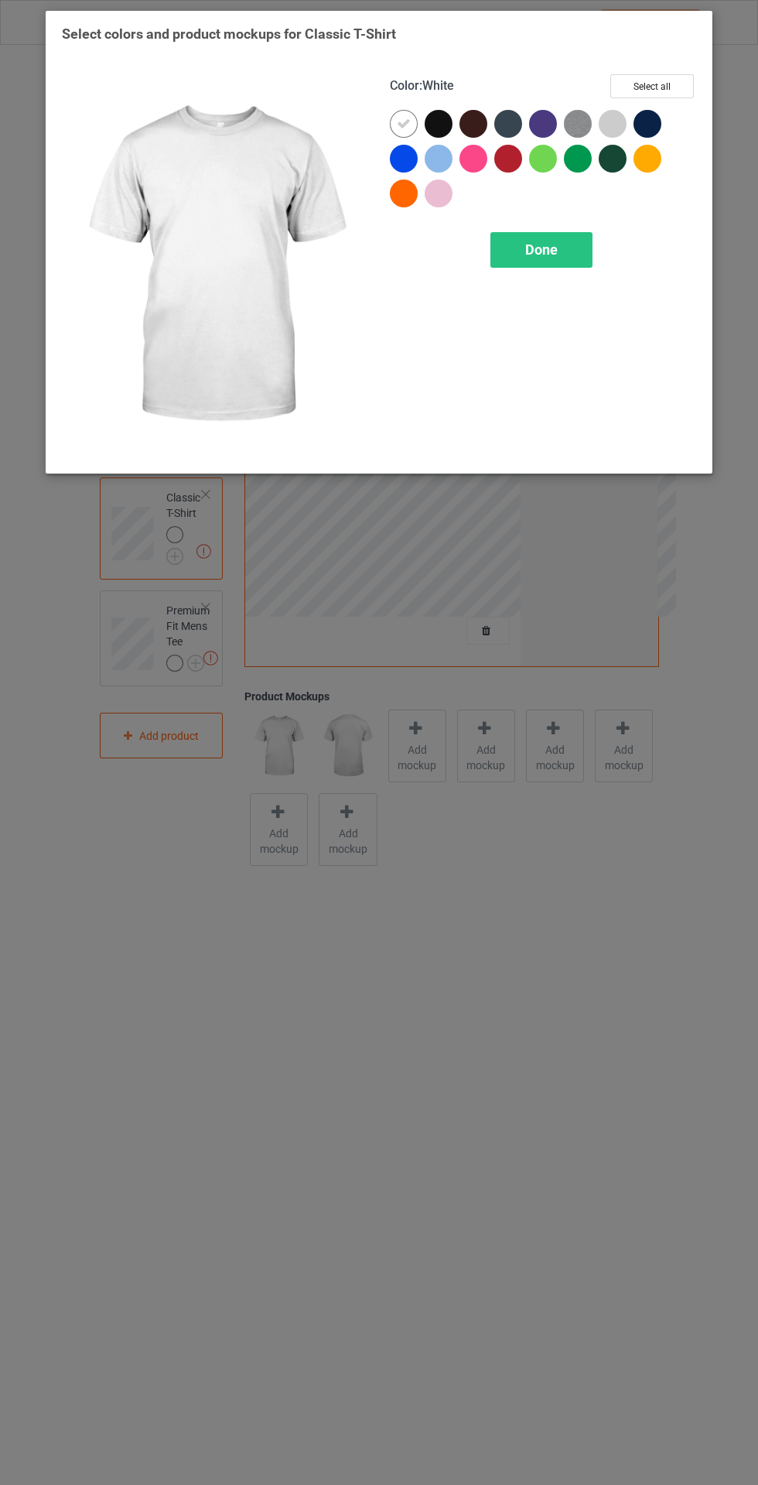
click at [665, 52] on div "Select colors and product mockups for Classic T-Shirt Color : White Select all …" at bounding box center [379, 246] width 634 height 443
click at [679, 88] on button "Select all" at bounding box center [652, 86] width 84 height 24
click at [403, 123] on icon at bounding box center [404, 124] width 14 height 14
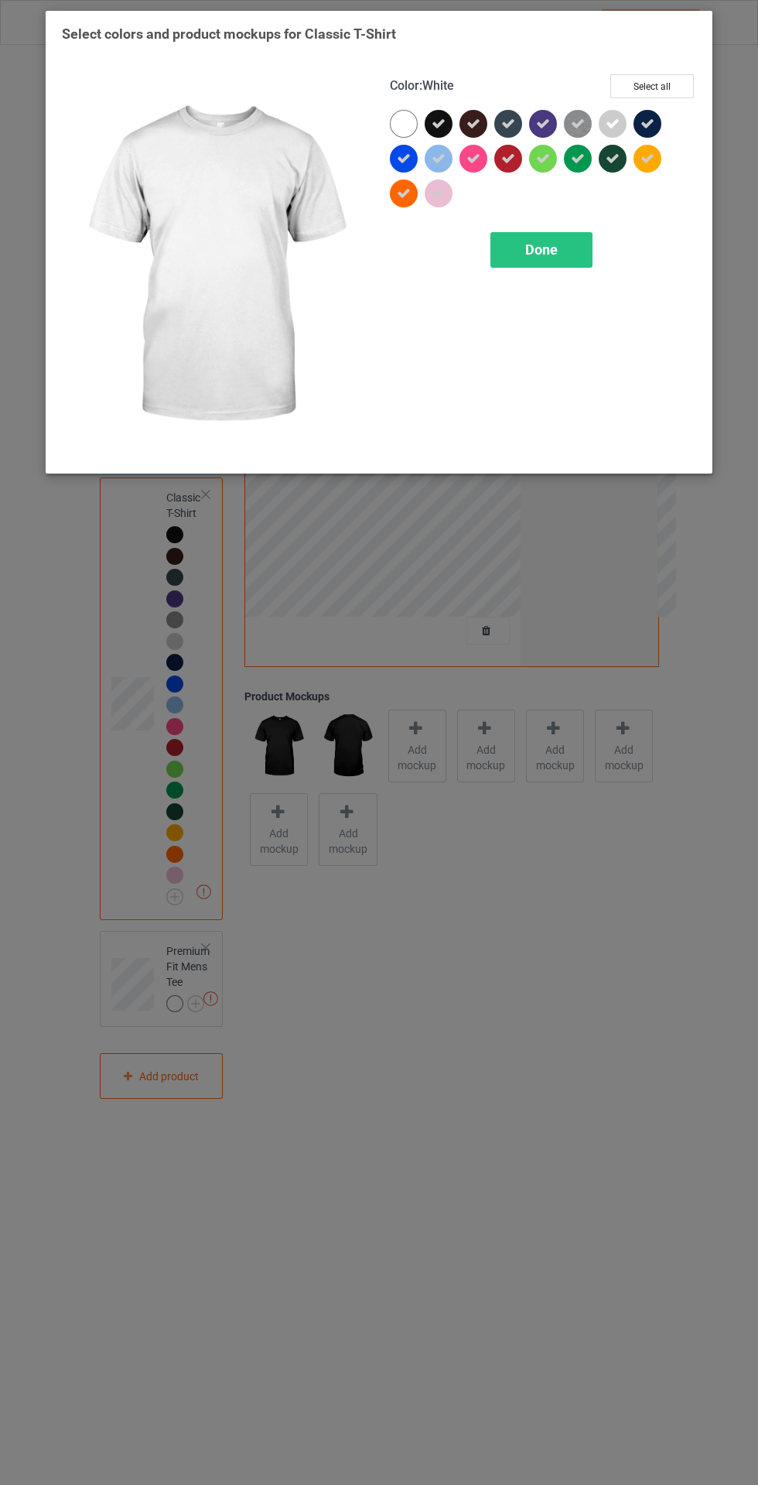
click at [402, 113] on div at bounding box center [404, 124] width 28 height 28
click at [556, 251] on span "Done" at bounding box center [541, 249] width 32 height 16
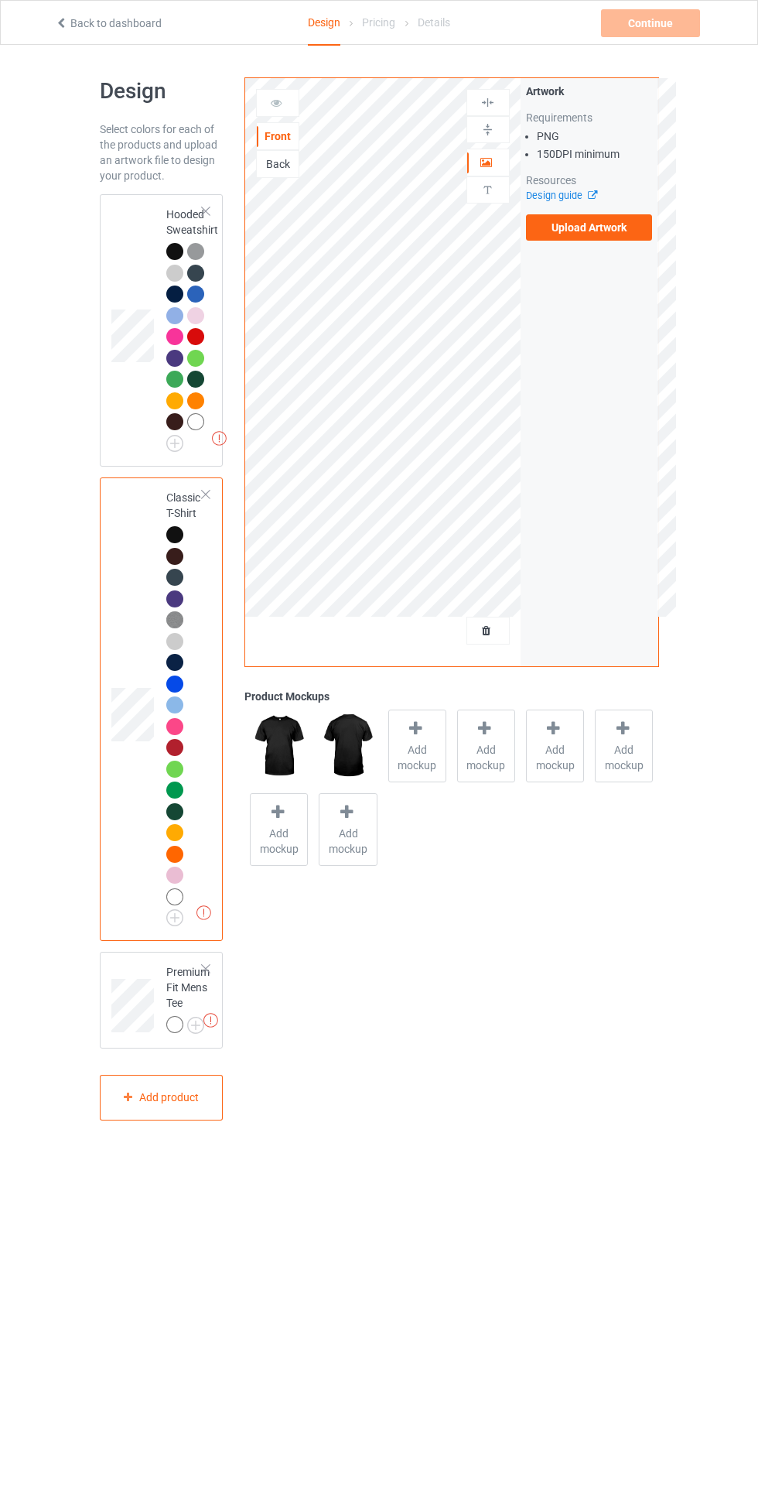
click at [420, 740] on div at bounding box center [417, 731] width 22 height 22
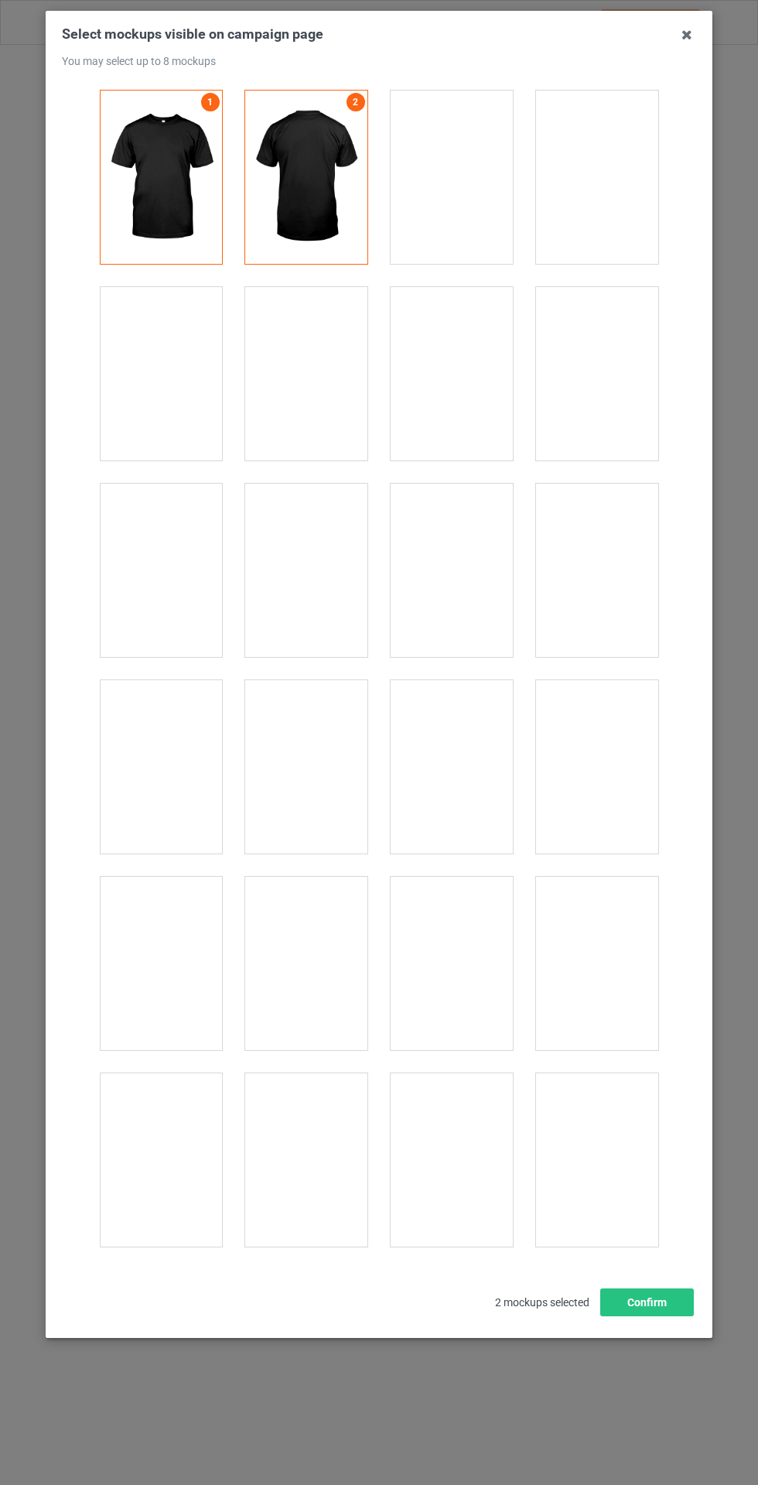
click at [600, 1294] on div at bounding box center [597, 1356] width 122 height 173
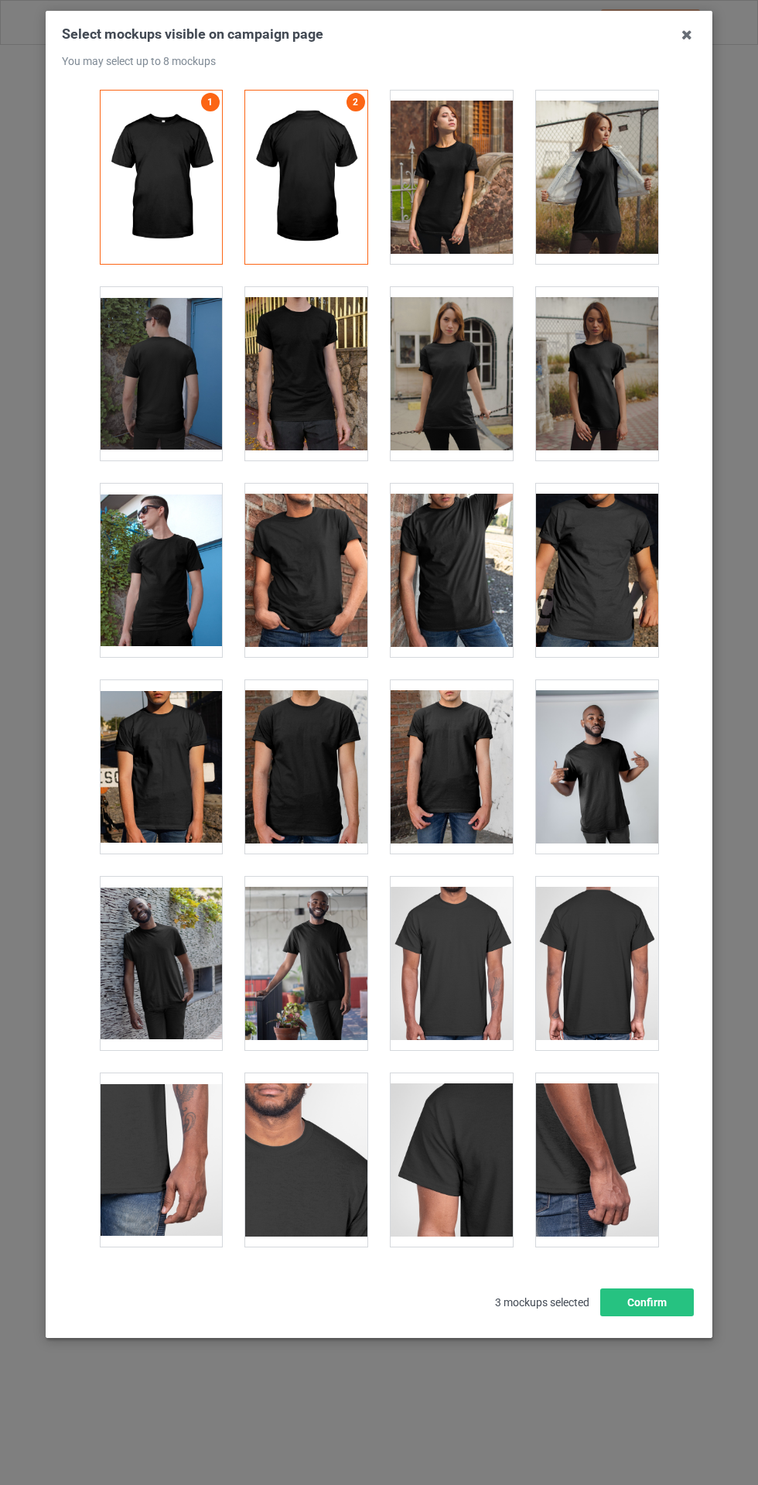
click at [453, 1296] on div at bounding box center [452, 1356] width 122 height 173
click at [342, 1298] on div at bounding box center [306, 1356] width 122 height 173
click at [299, 611] on div at bounding box center [306, 570] width 122 height 173
click at [658, 1316] on button "Confirm" at bounding box center [647, 1302] width 94 height 28
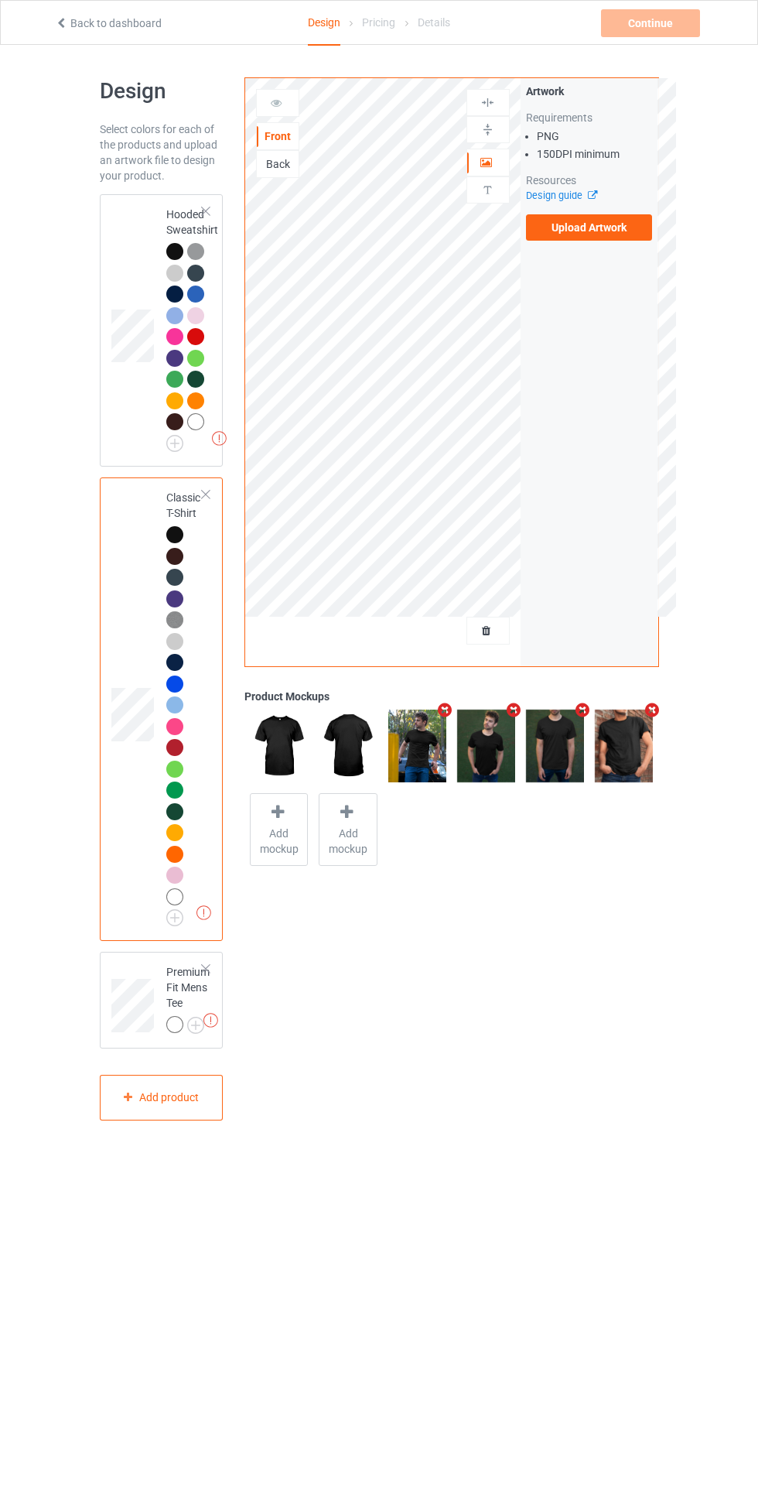
click at [0, 0] on img at bounding box center [0, 0] width 0 height 0
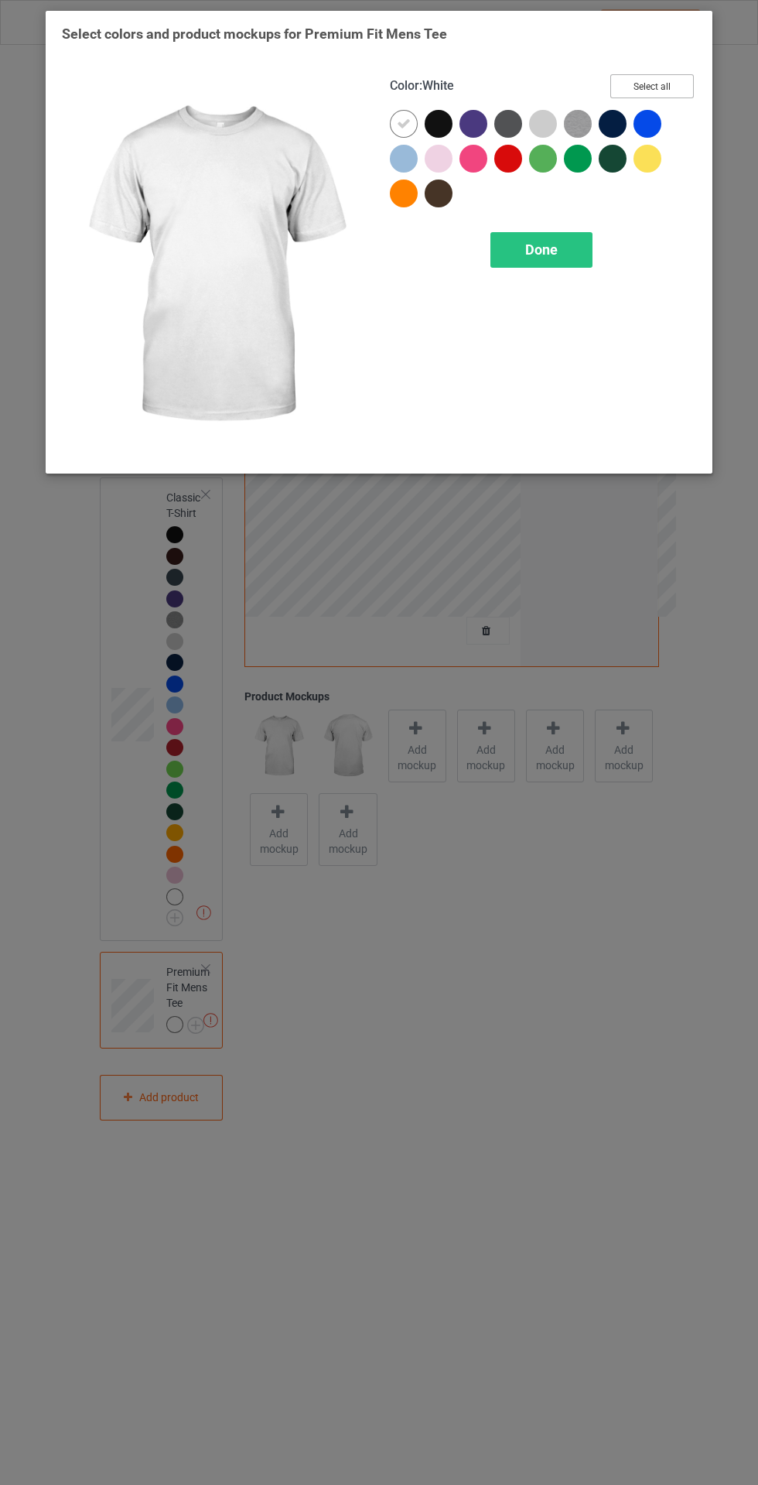
click at [670, 86] on button "Select all" at bounding box center [652, 86] width 84 height 24
click at [403, 123] on icon at bounding box center [404, 124] width 14 height 14
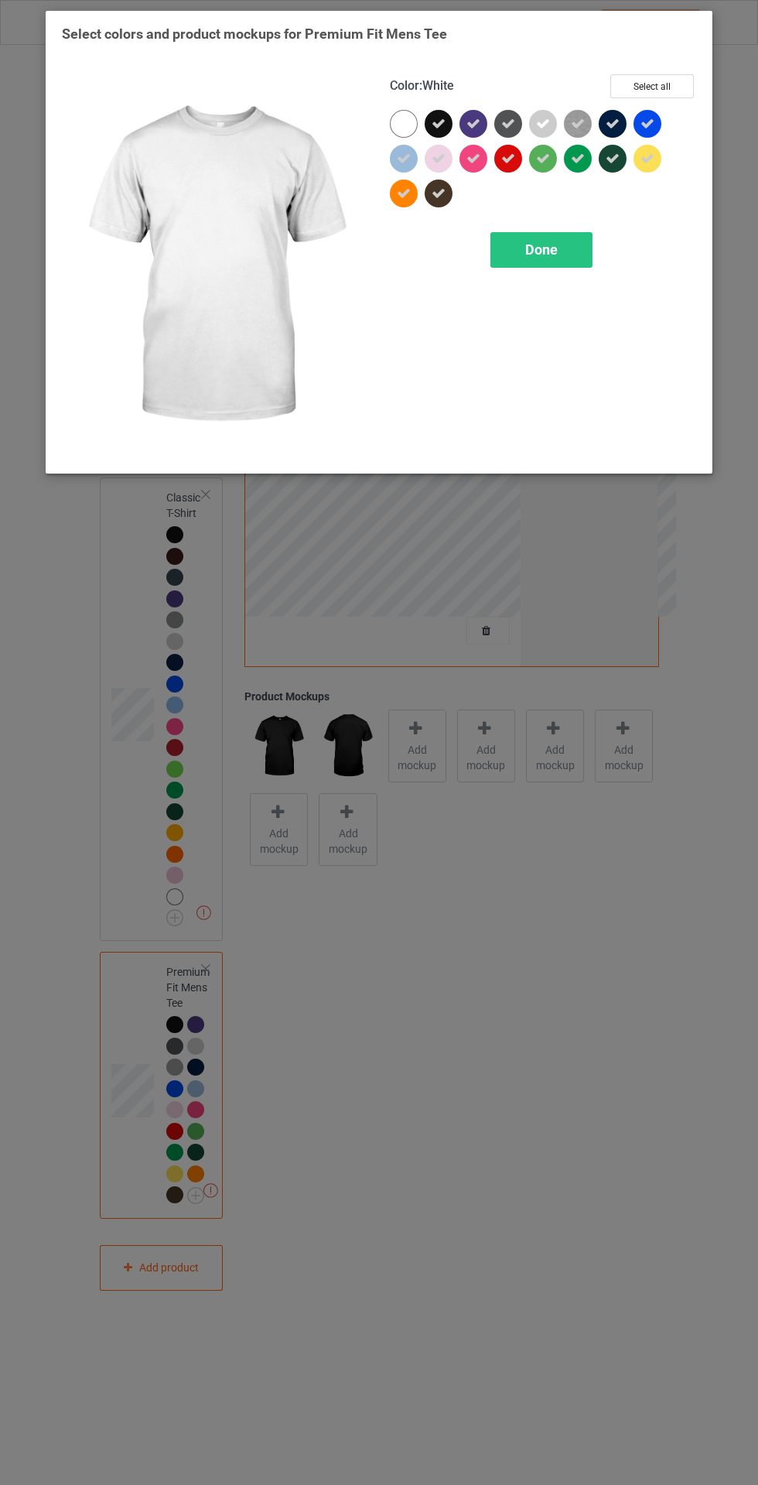
click at [406, 115] on div at bounding box center [404, 124] width 28 height 28
click at [562, 234] on div "Done" at bounding box center [542, 250] width 102 height 36
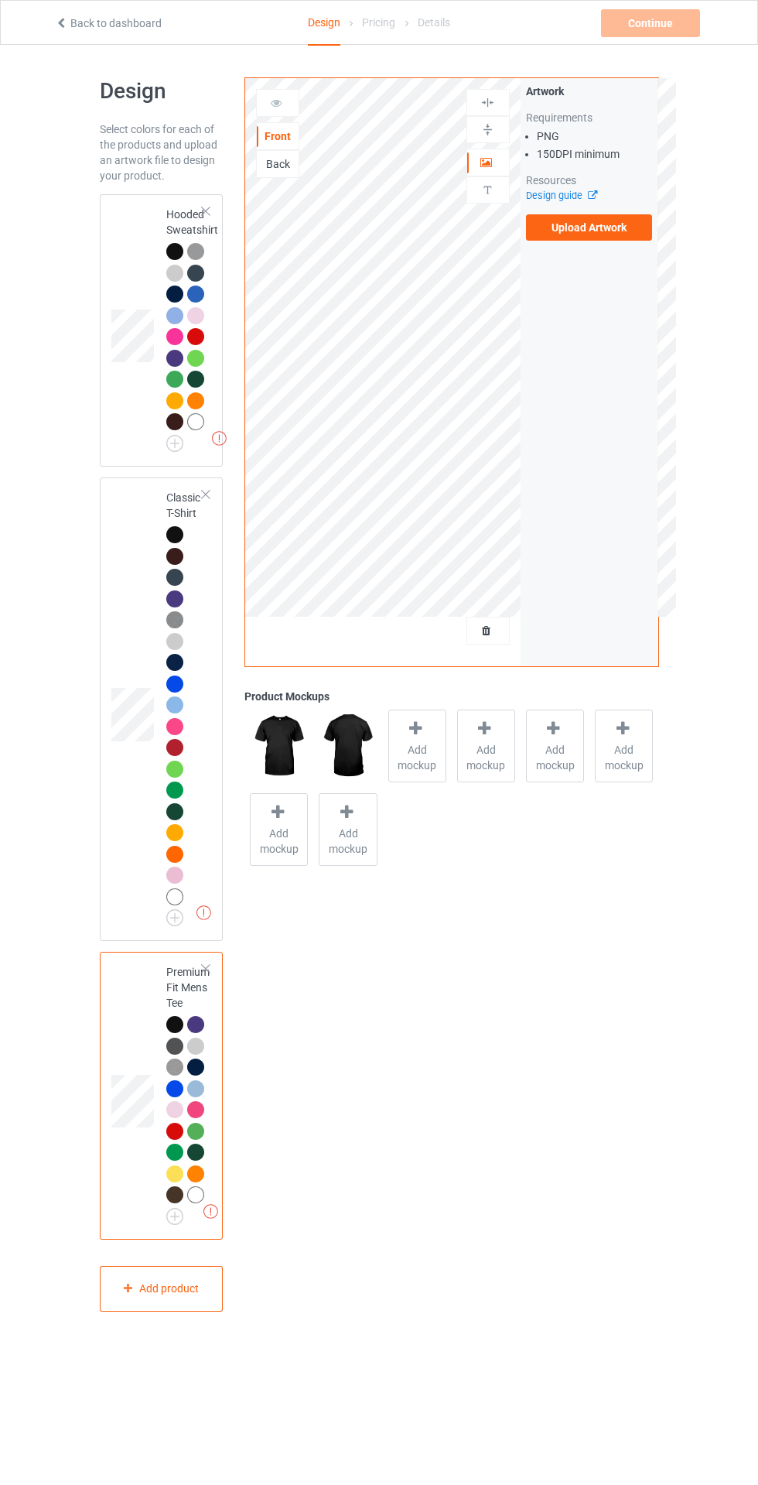
click at [418, 742] on span "Add mockup" at bounding box center [417, 757] width 56 height 31
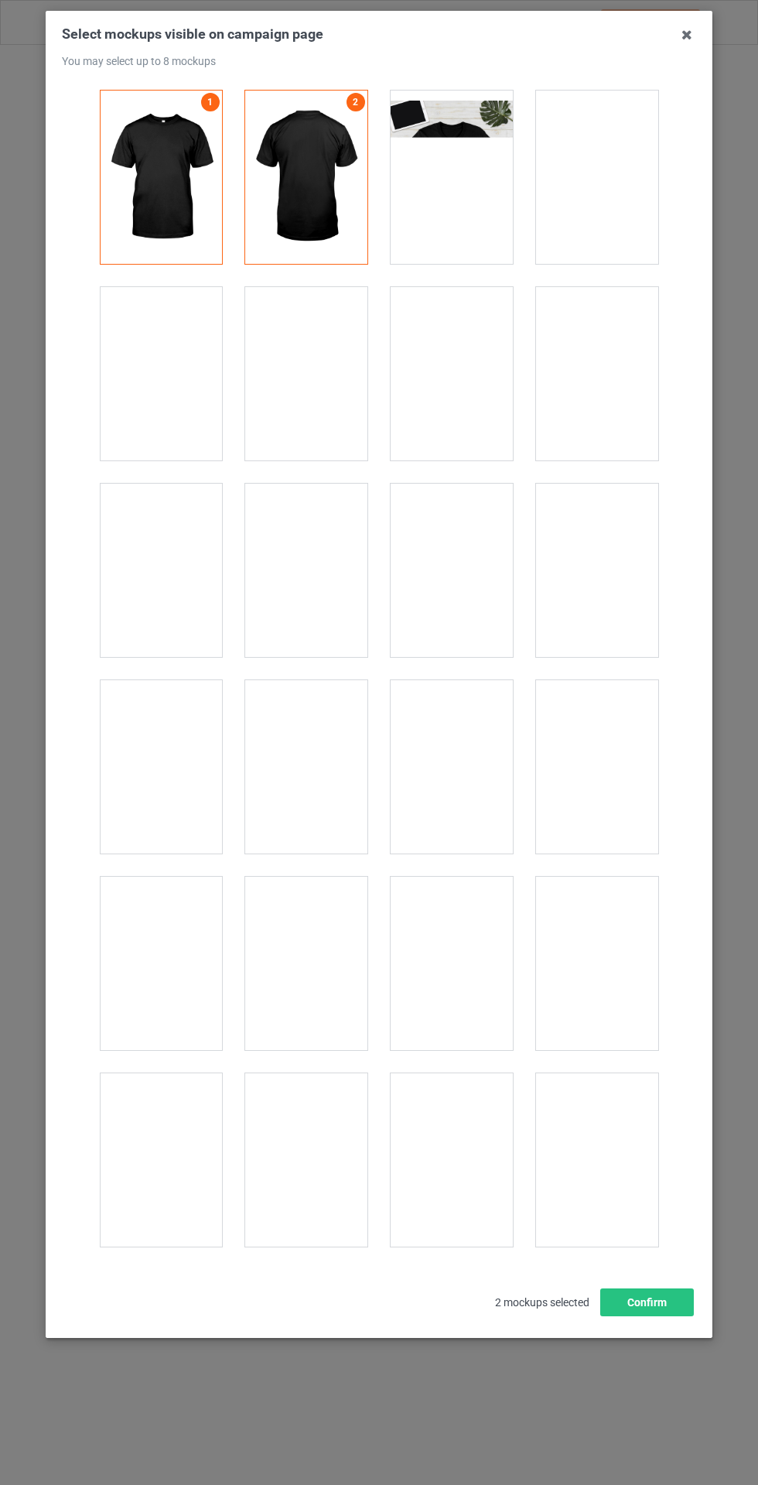
click at [468, 184] on div at bounding box center [452, 177] width 122 height 173
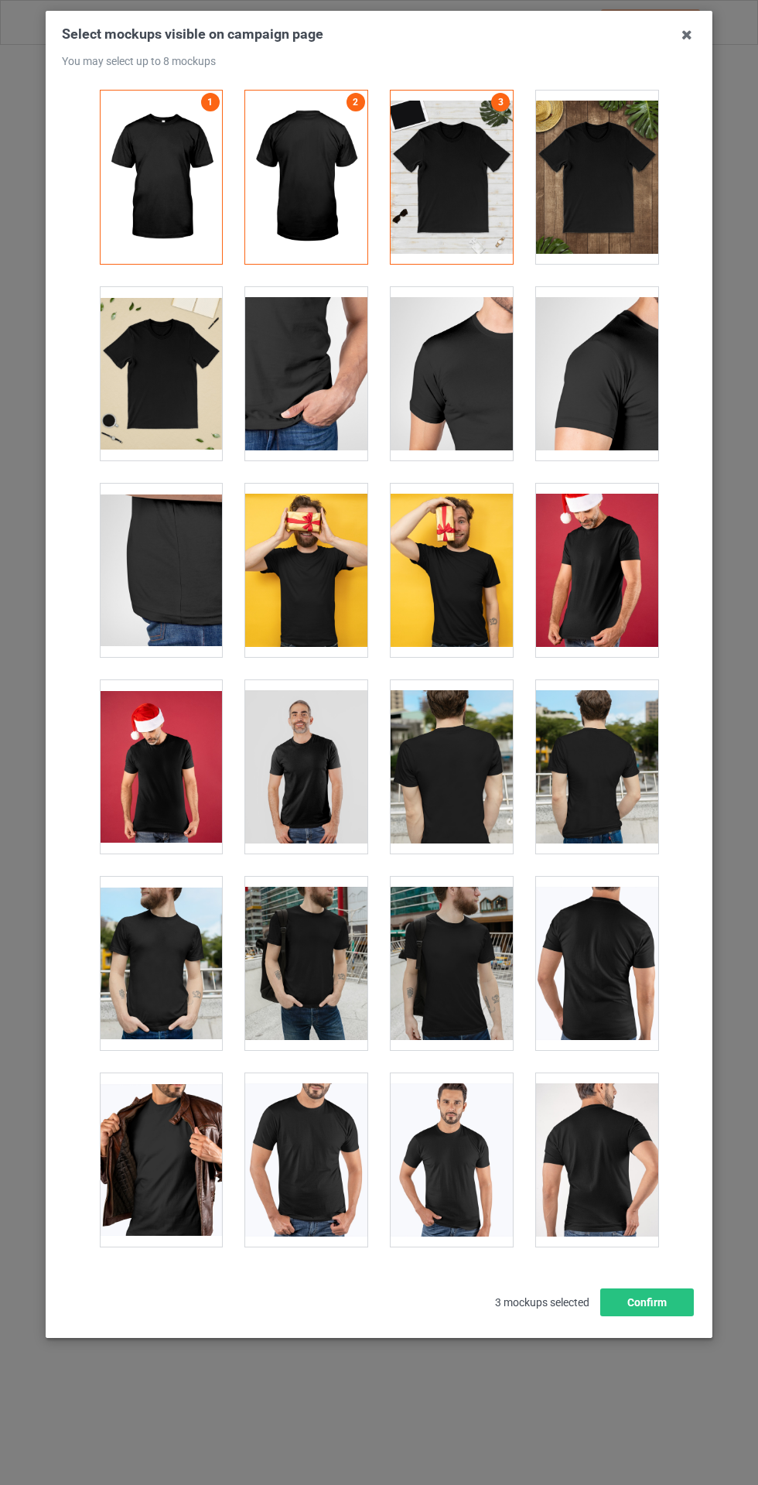
click at [606, 760] on div at bounding box center [597, 766] width 122 height 173
click at [607, 755] on div at bounding box center [597, 766] width 122 height 173
click at [296, 752] on div at bounding box center [306, 766] width 122 height 173
click at [151, 1142] on div at bounding box center [161, 1159] width 122 height 173
click at [449, 1306] on div at bounding box center [452, 1356] width 122 height 173
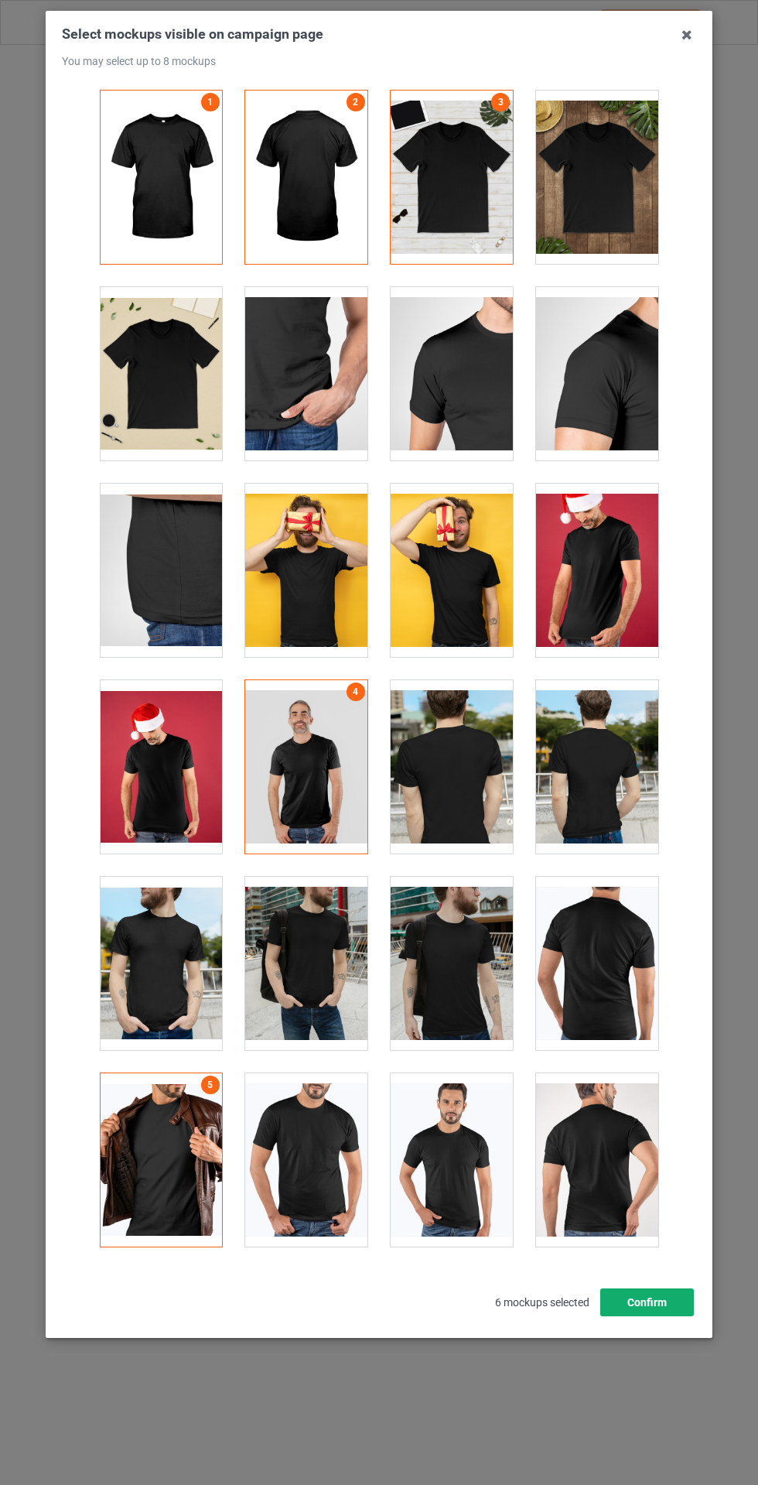
click at [659, 1316] on button "Confirm" at bounding box center [647, 1302] width 94 height 28
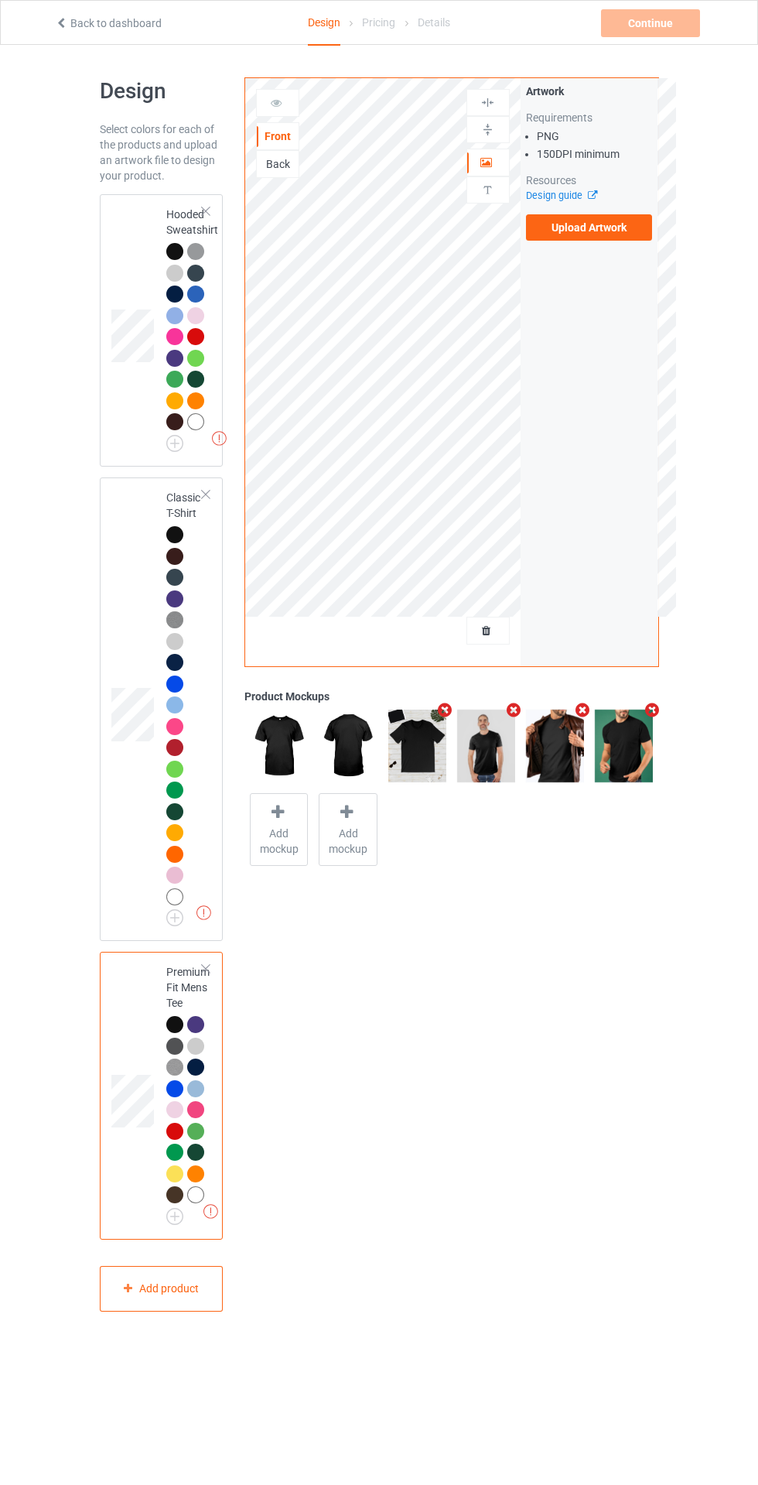
click at [614, 232] on label "Upload Artwork" at bounding box center [589, 227] width 127 height 26
click at [0, 0] on input "Upload Artwork" at bounding box center [0, 0] width 0 height 0
click at [622, 233] on label "Upload Artwork" at bounding box center [589, 227] width 127 height 26
click at [0, 0] on input "Upload Artwork" at bounding box center [0, 0] width 0 height 0
click at [645, 214] on div "Artwork Requirements PNG 150 DPI minimum Resources Design guide Upload Artwork" at bounding box center [589, 162] width 127 height 157
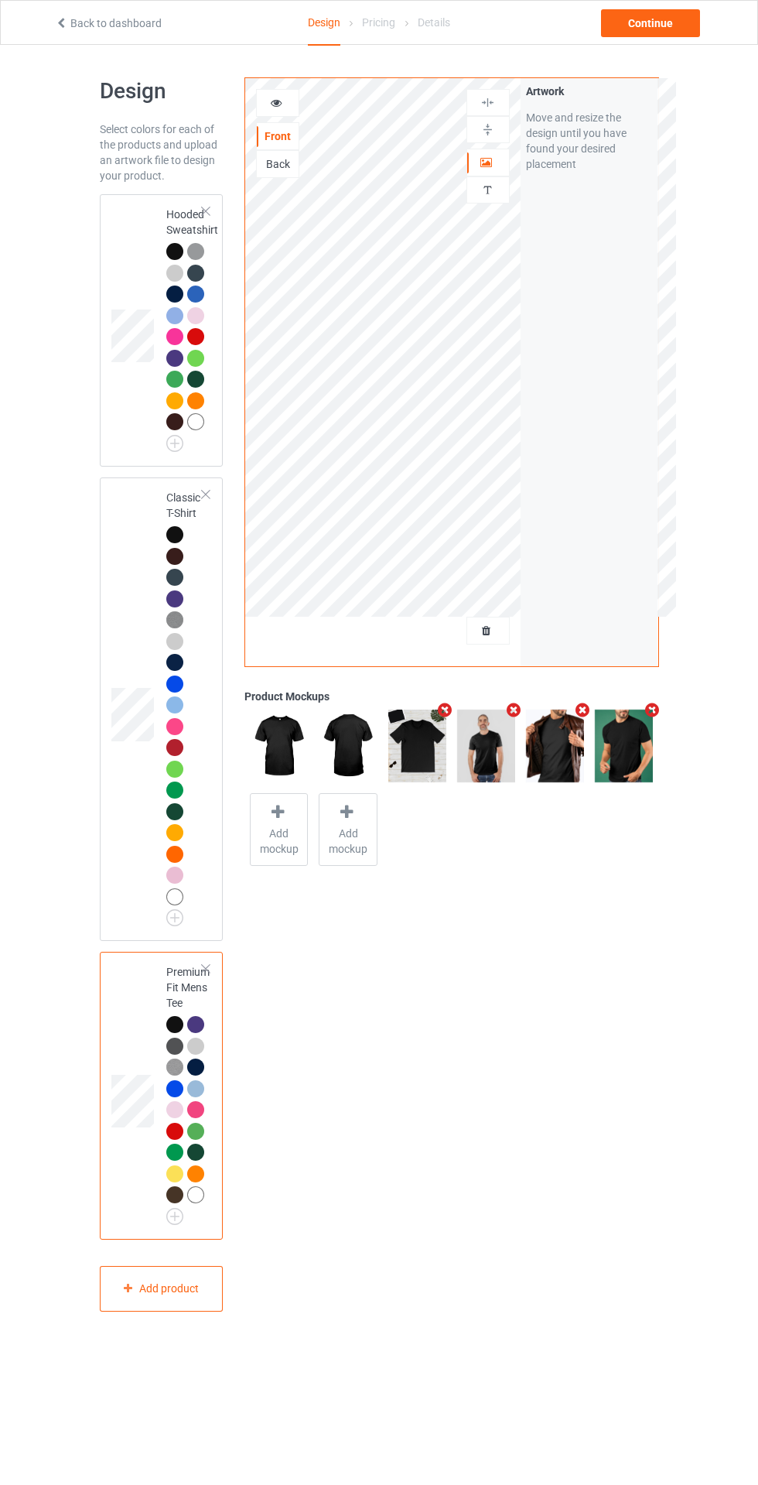
click at [607, 33] on div "Continue" at bounding box center [650, 23] width 99 height 28
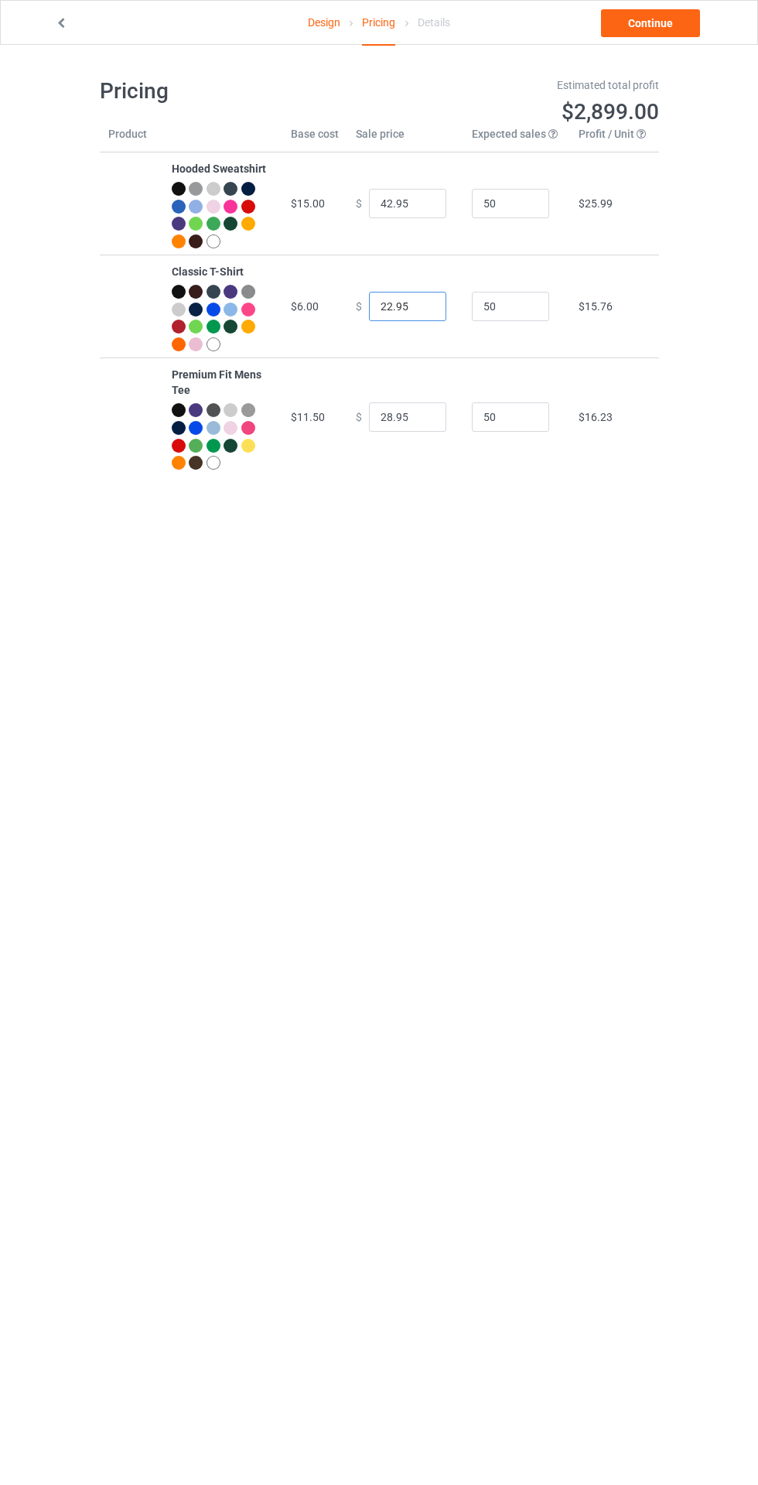
click at [400, 301] on input "22.95" at bounding box center [407, 306] width 77 height 29
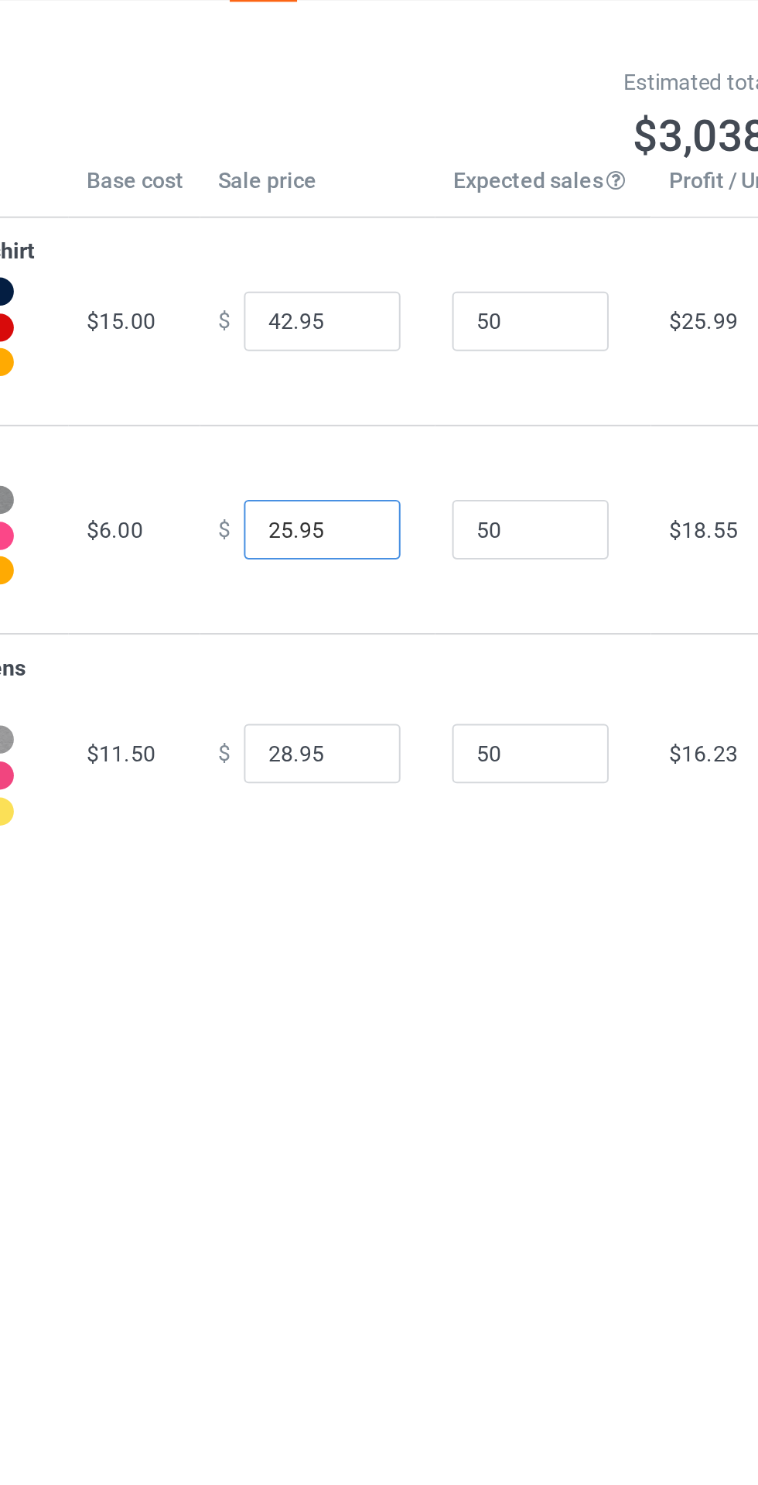
type input "25.95"
click at [379, 198] on input "42.95" at bounding box center [407, 203] width 77 height 29
type input "44.95"
click at [378, 415] on input "28.95" at bounding box center [407, 416] width 77 height 29
click at [376, 412] on input "38.95" at bounding box center [407, 416] width 77 height 29
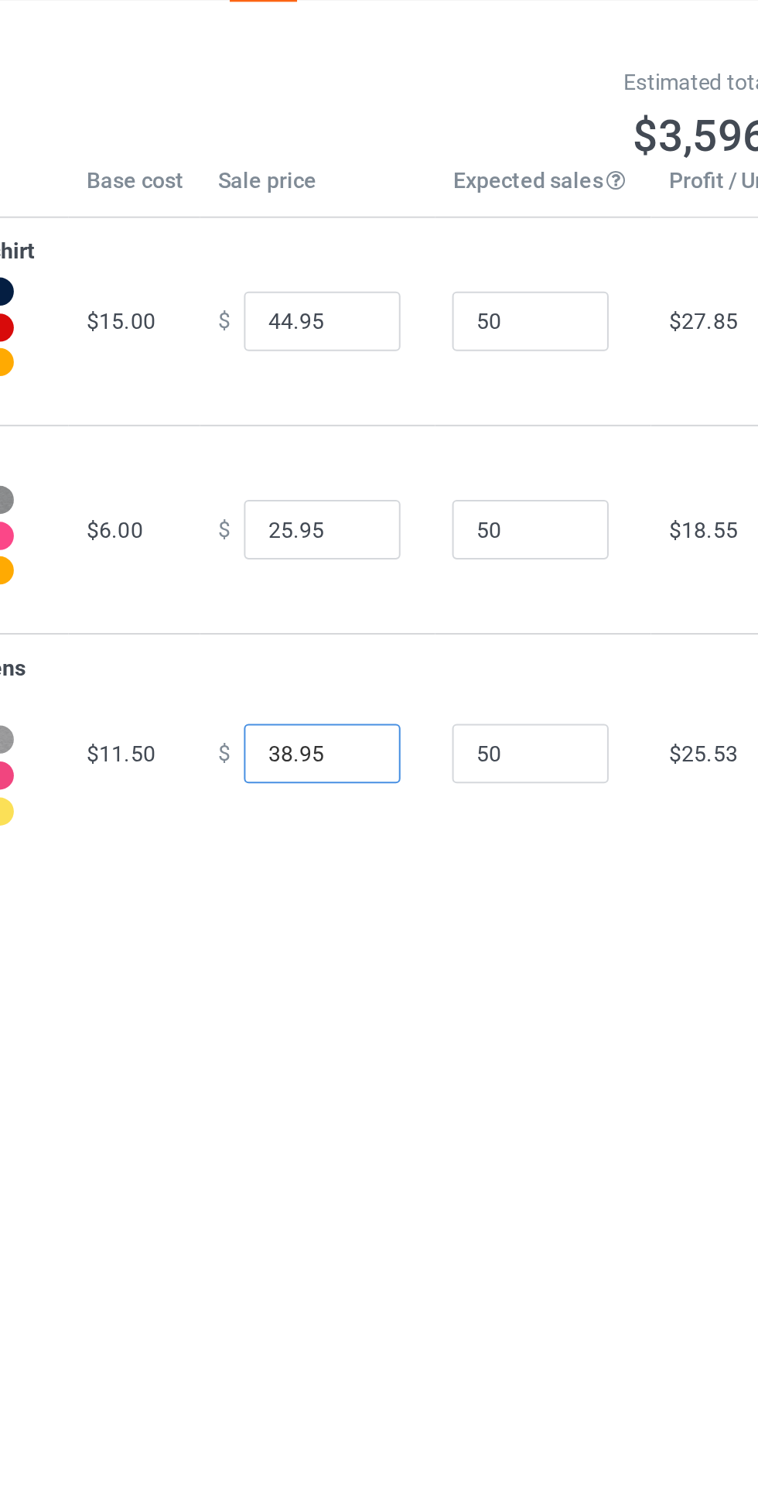
click at [383, 412] on input "38.95" at bounding box center [407, 416] width 77 height 29
type input "30.95"
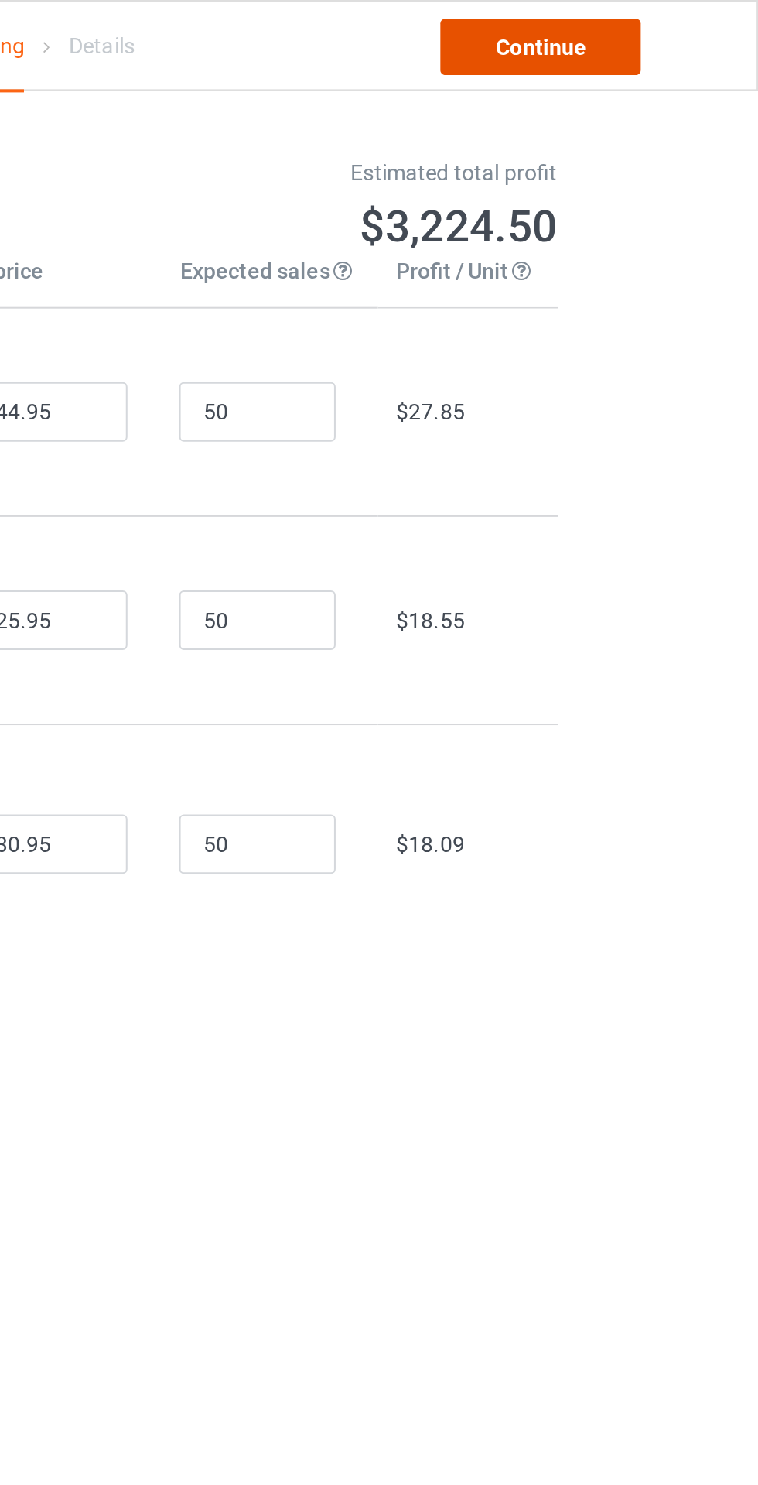
click at [660, 30] on link "Continue" at bounding box center [650, 23] width 99 height 28
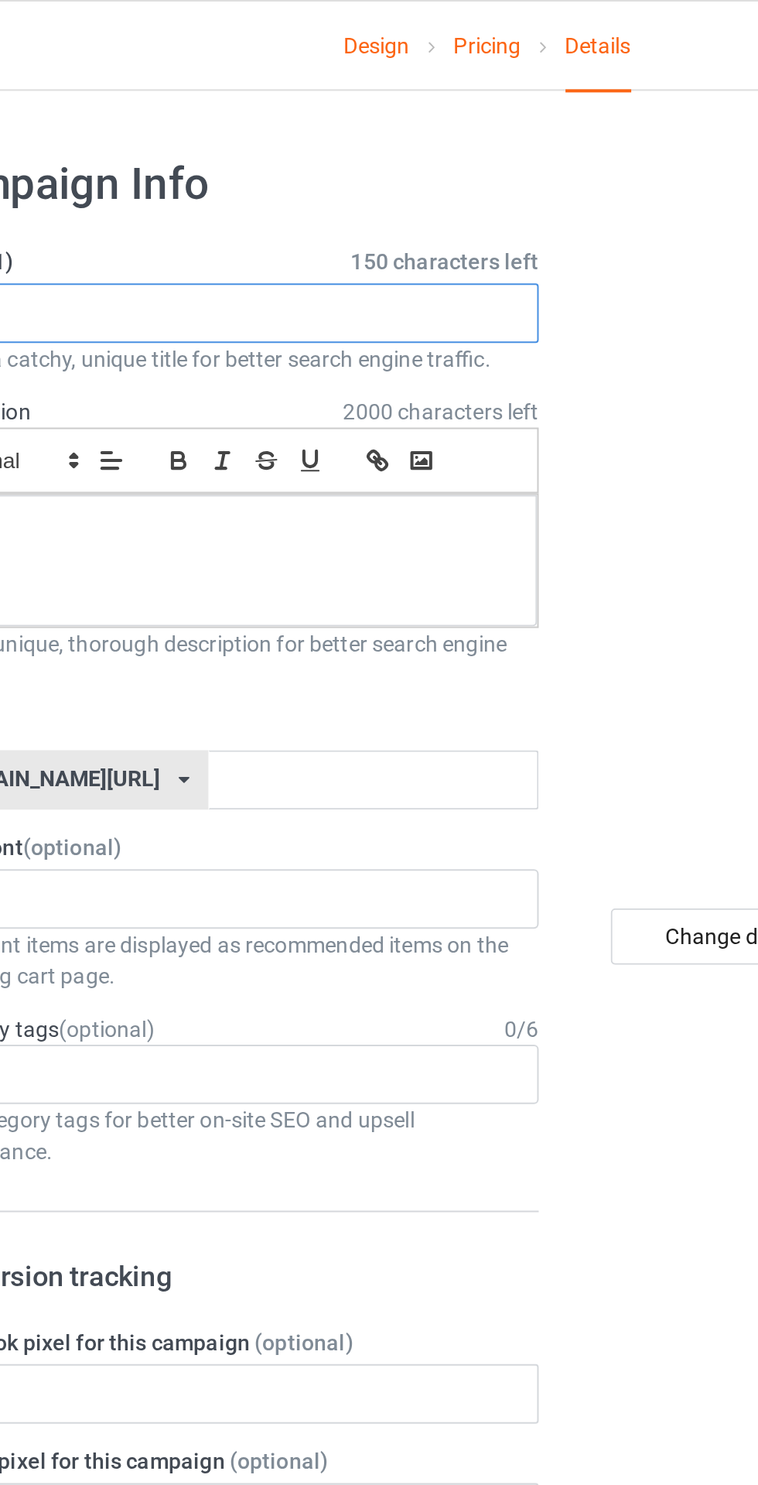
click at [310, 158] on input "text" at bounding box center [252, 154] width 305 height 29
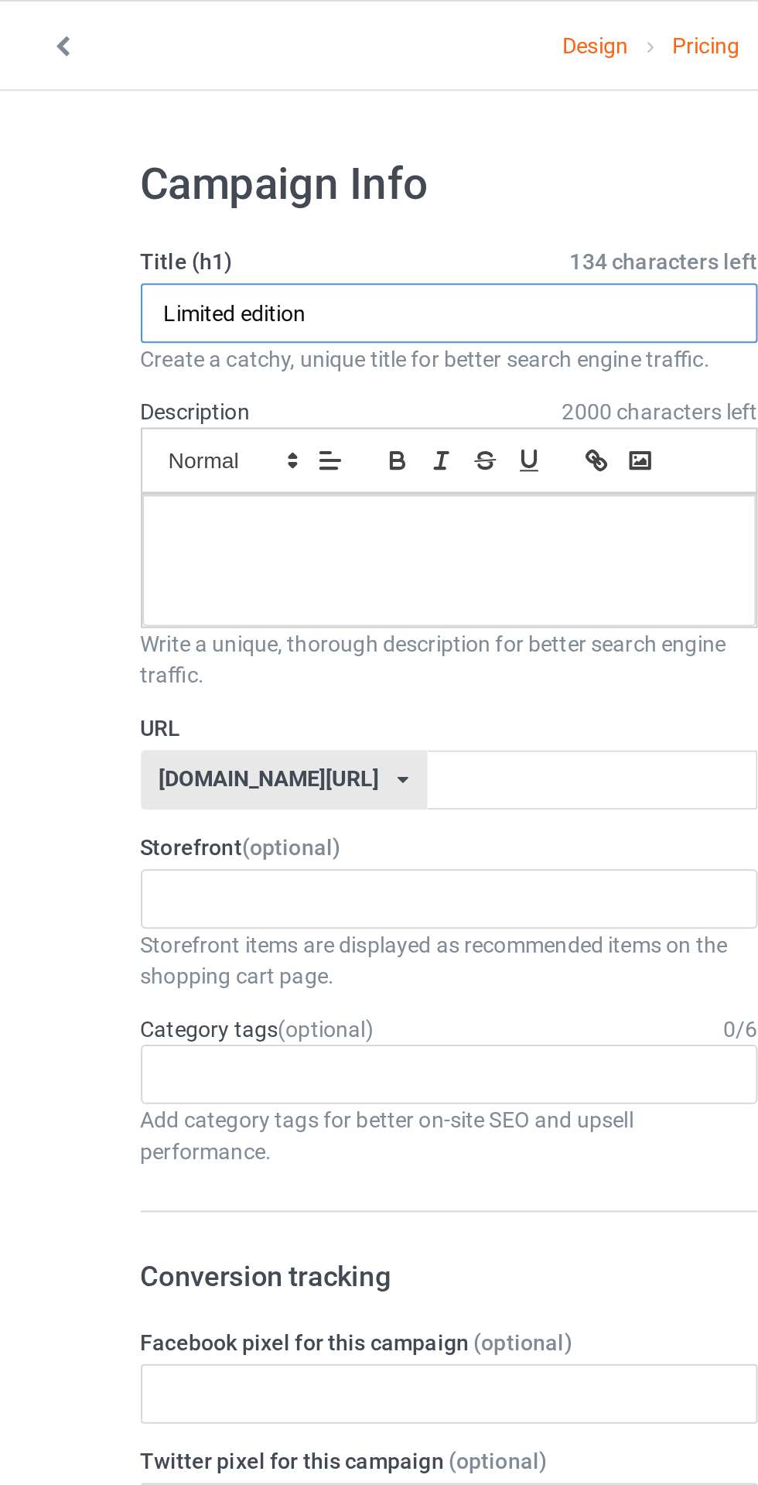
type input "Limited edition"
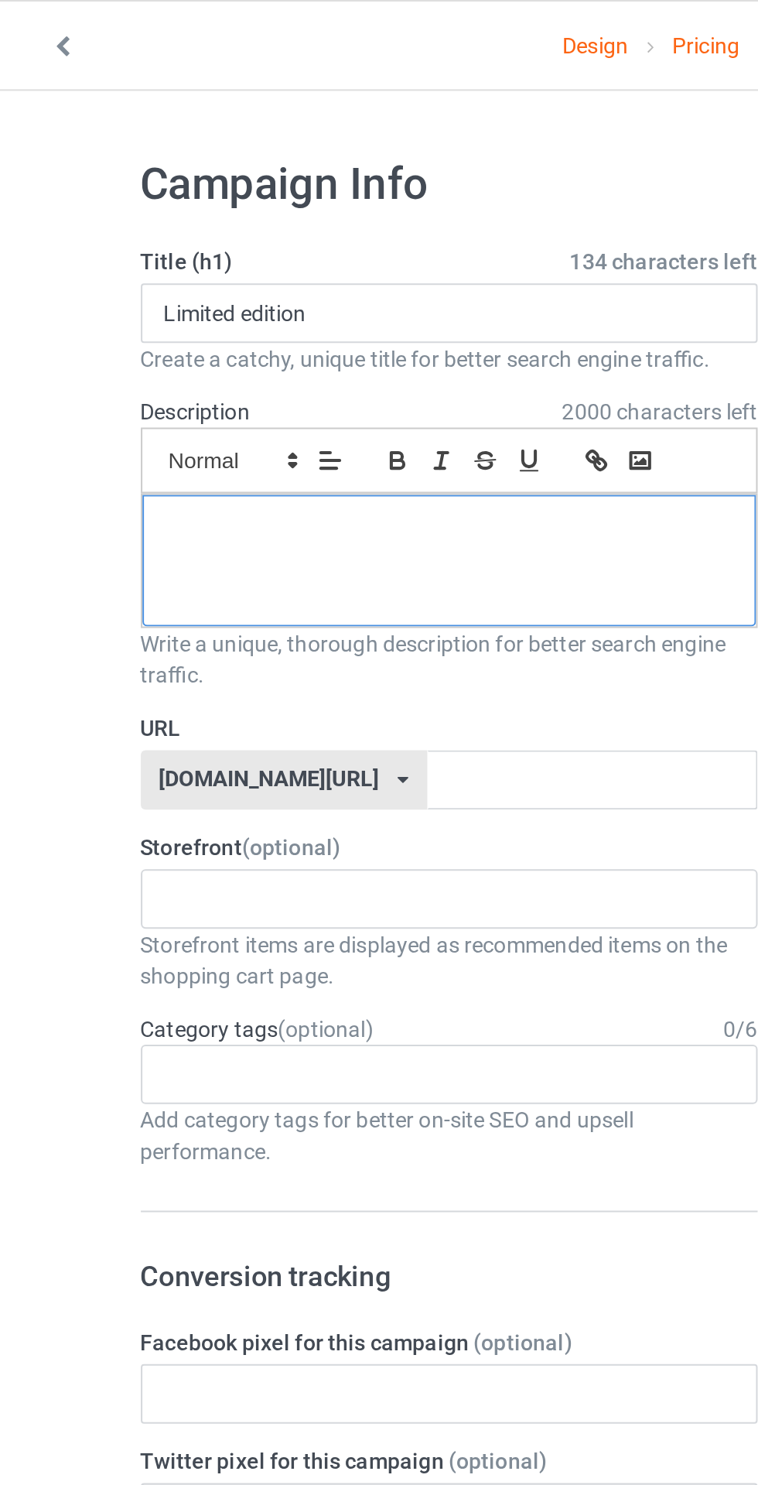
click at [257, 282] on div at bounding box center [252, 276] width 303 height 65
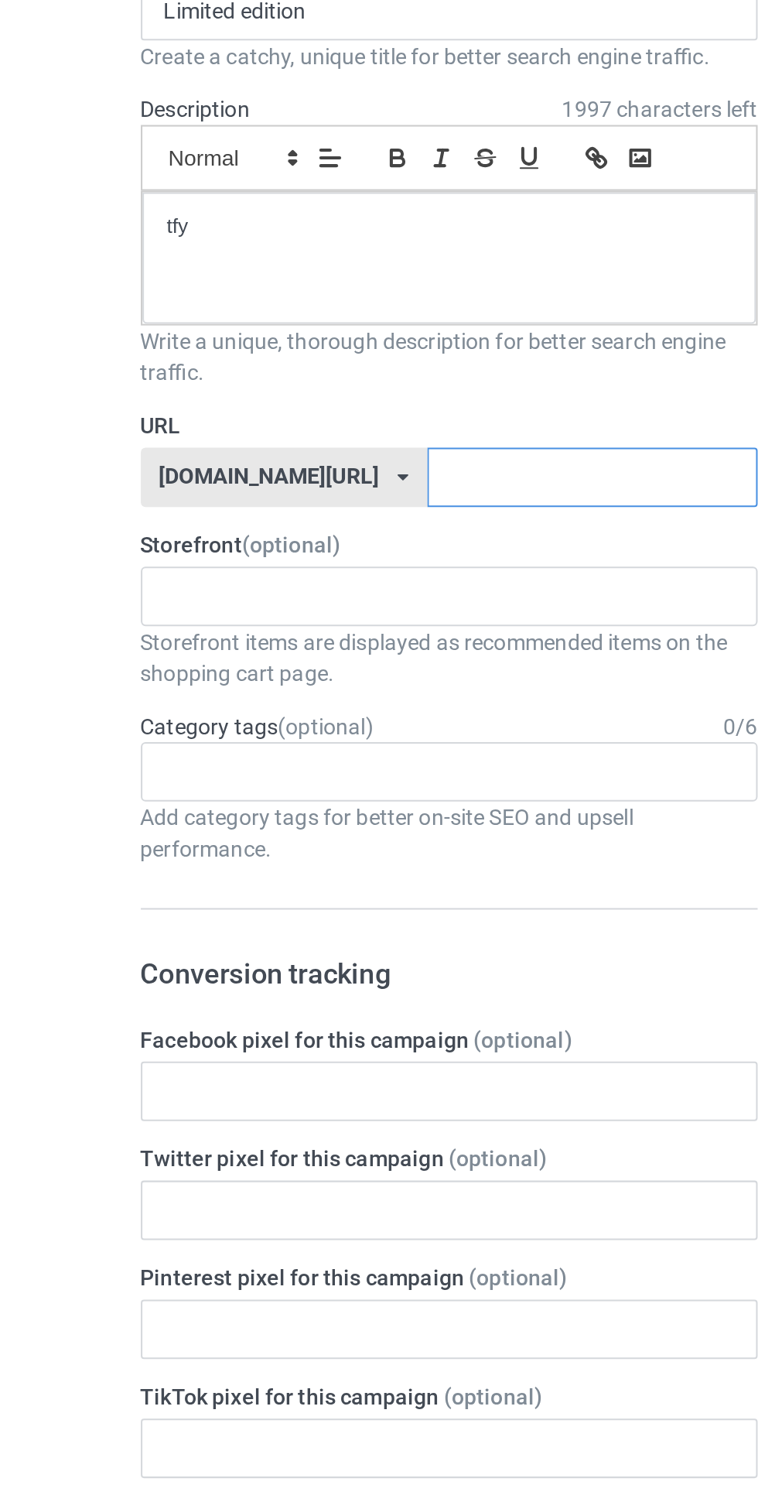
click at [280, 382] on input "text" at bounding box center [322, 385] width 163 height 29
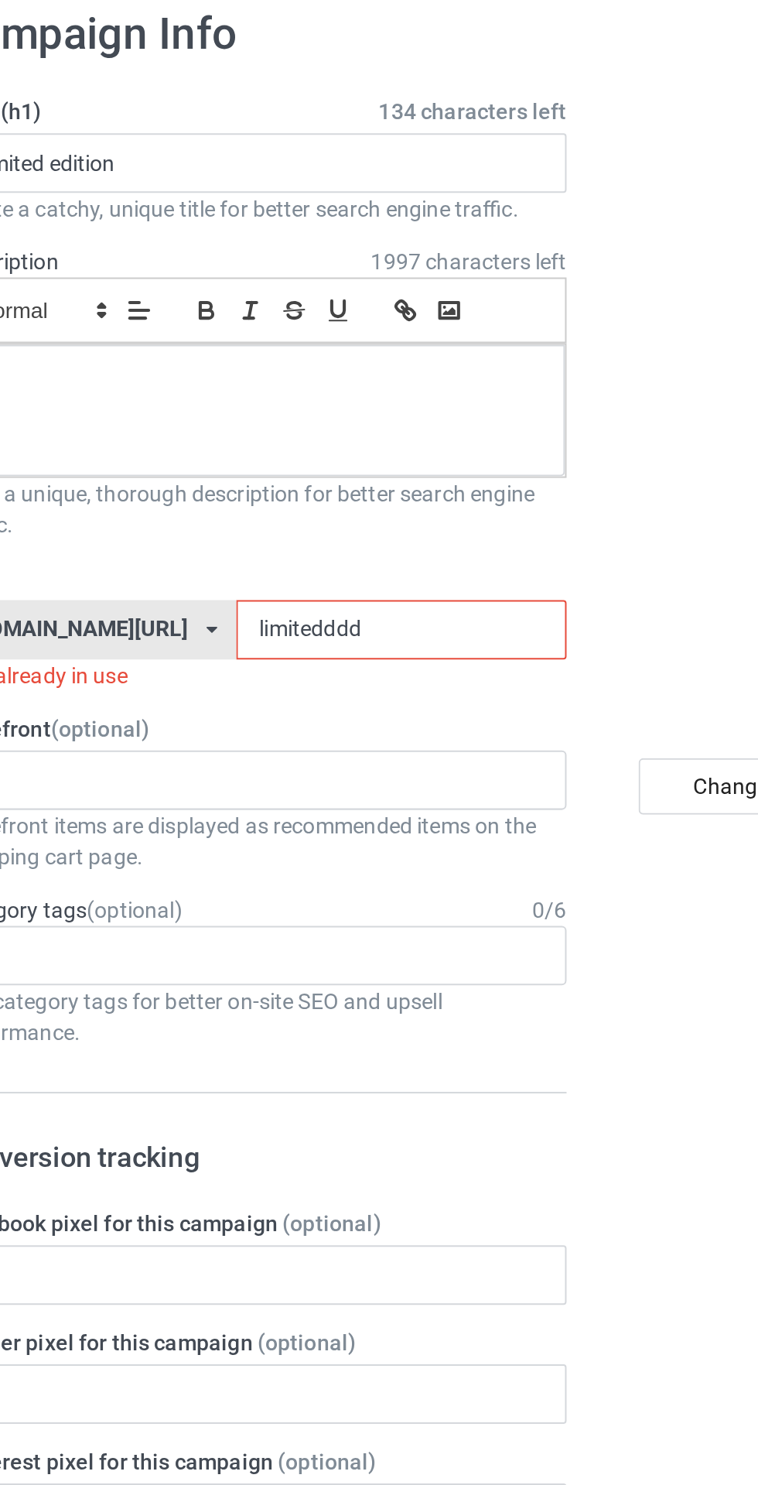
type input "limiteddddy"
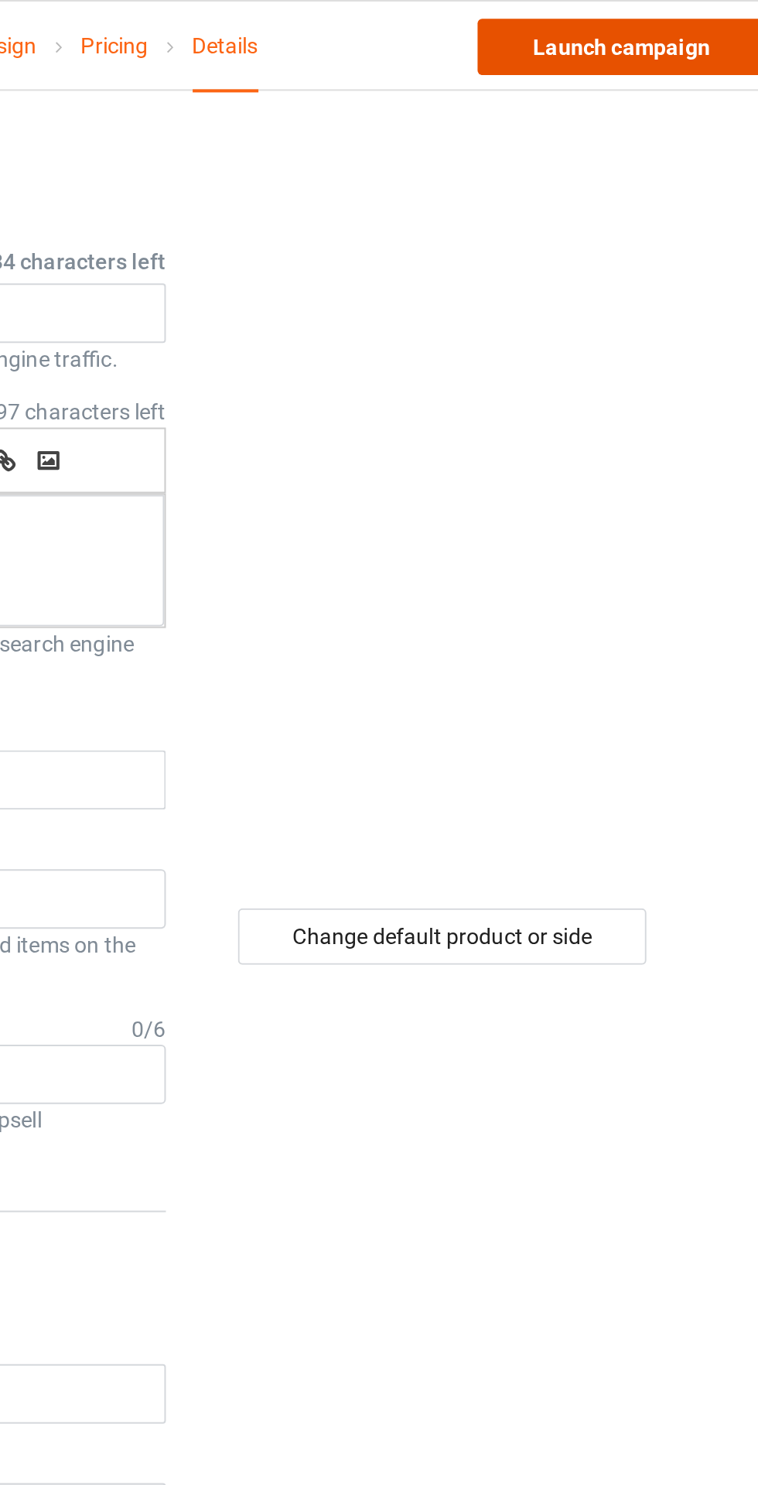
click at [654, 28] on link "Launch campaign" at bounding box center [630, 23] width 142 height 28
